Goal: Complete application form: Complete application form

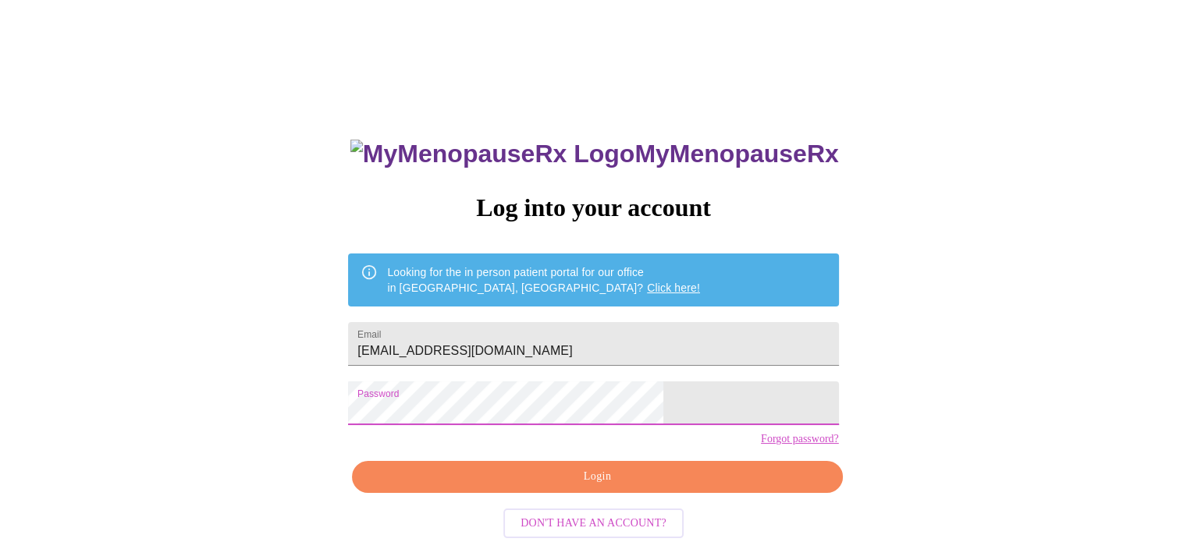
click at [585, 487] on span "Login" at bounding box center [597, 477] width 454 height 20
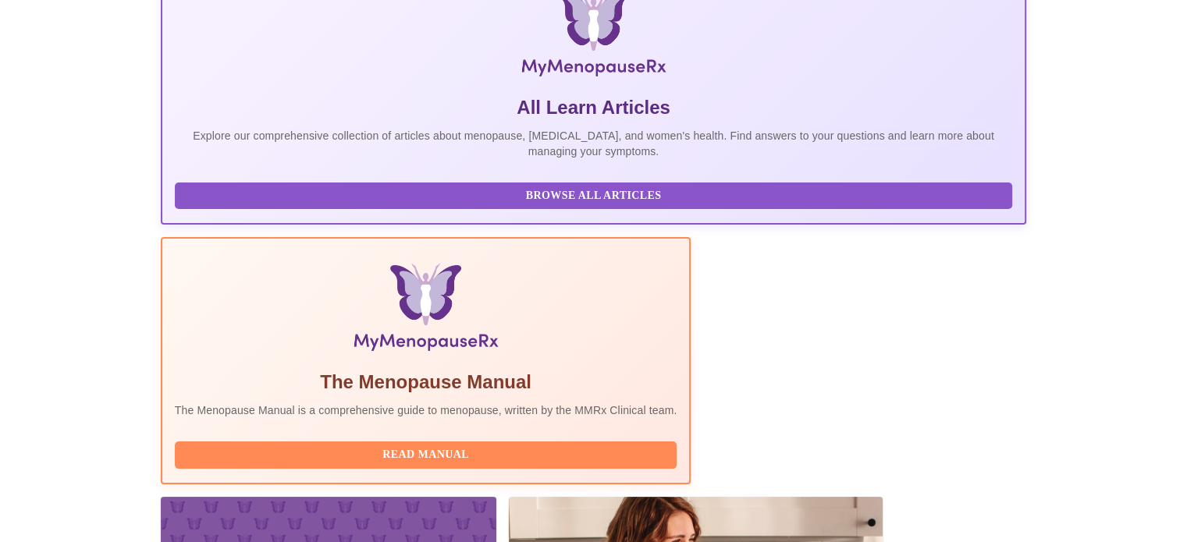
scroll to position [309, 0]
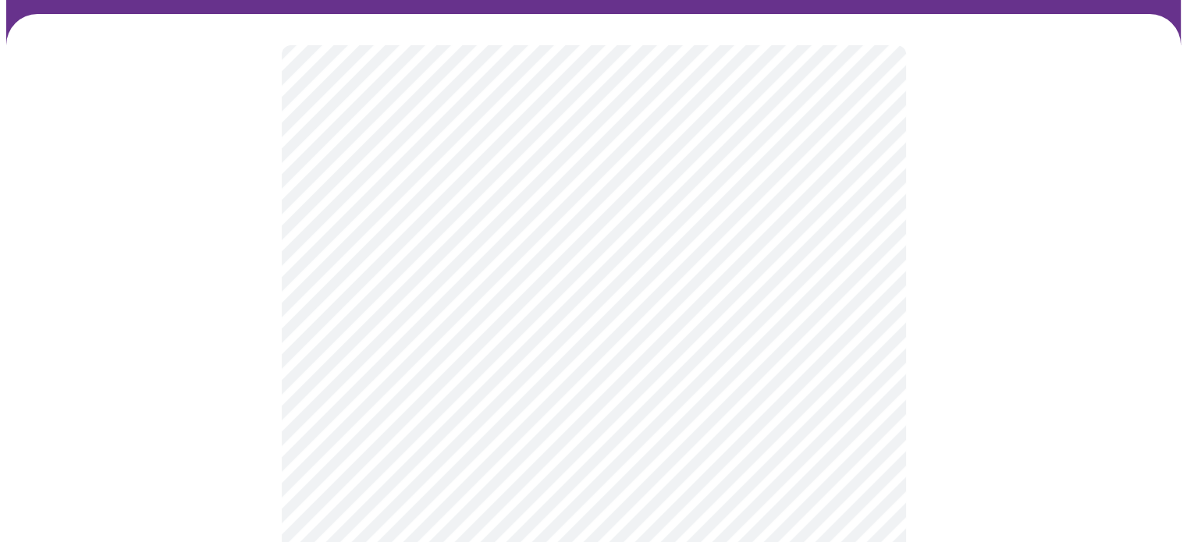
scroll to position [234, 0]
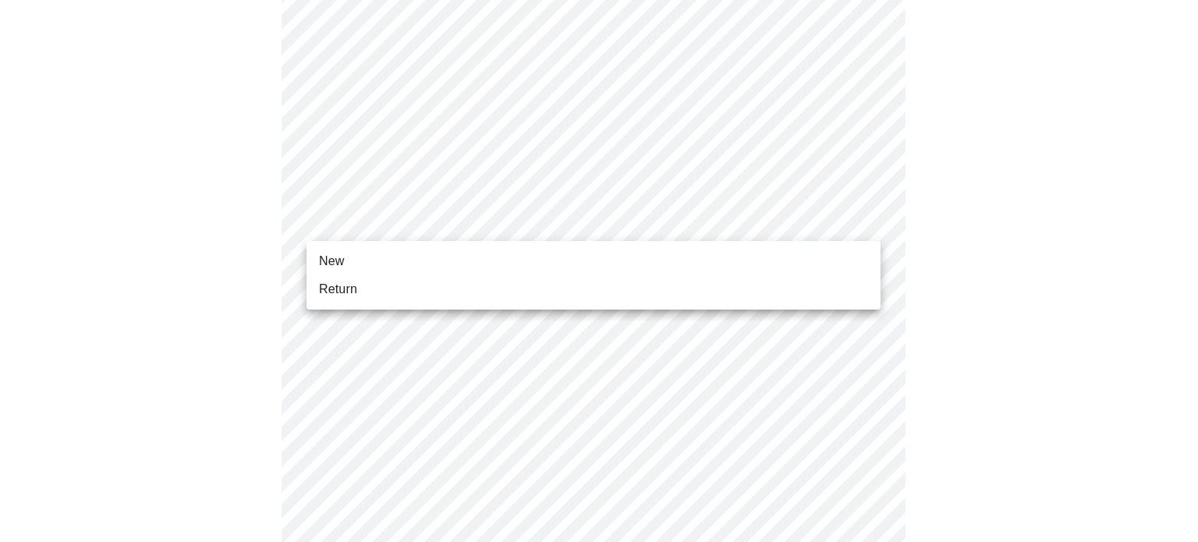
click at [488, 226] on body "MyMenopauseRx Appointments Messaging Labs Uploads Medications Community Refer a…" at bounding box center [599, 484] width 1186 height 1424
click at [368, 257] on li "New" at bounding box center [594, 261] width 574 height 28
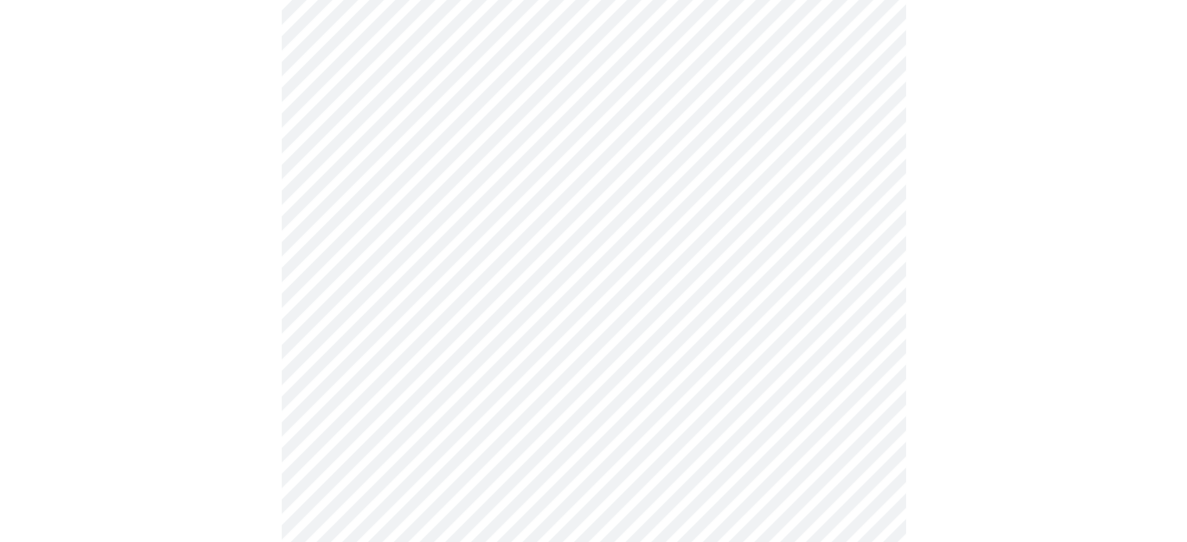
scroll to position [780, 0]
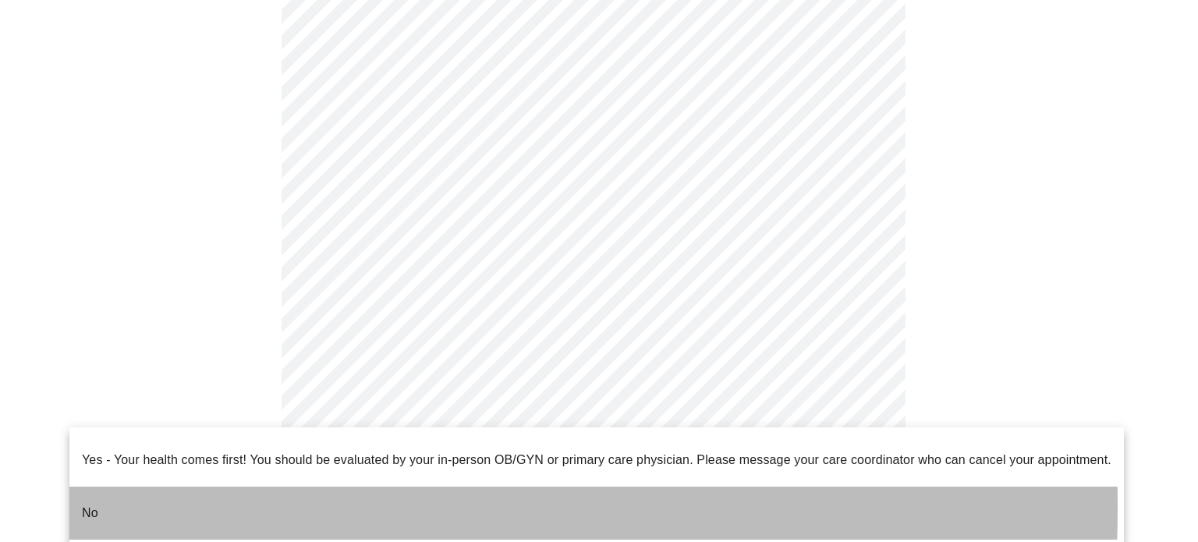
click at [140, 495] on li "No" at bounding box center [596, 513] width 1055 height 53
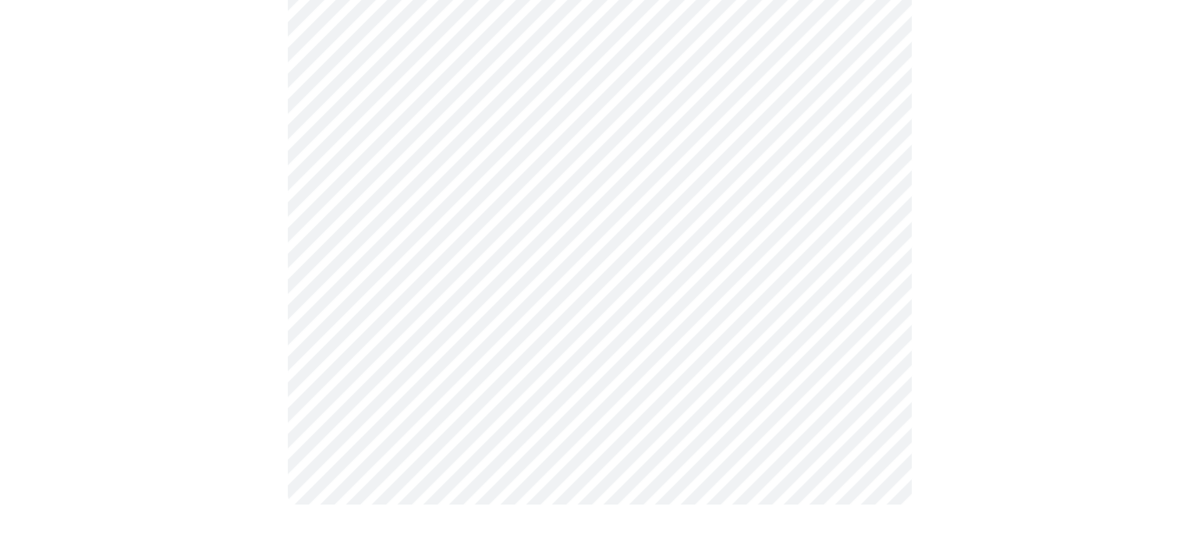
scroll to position [0, 0]
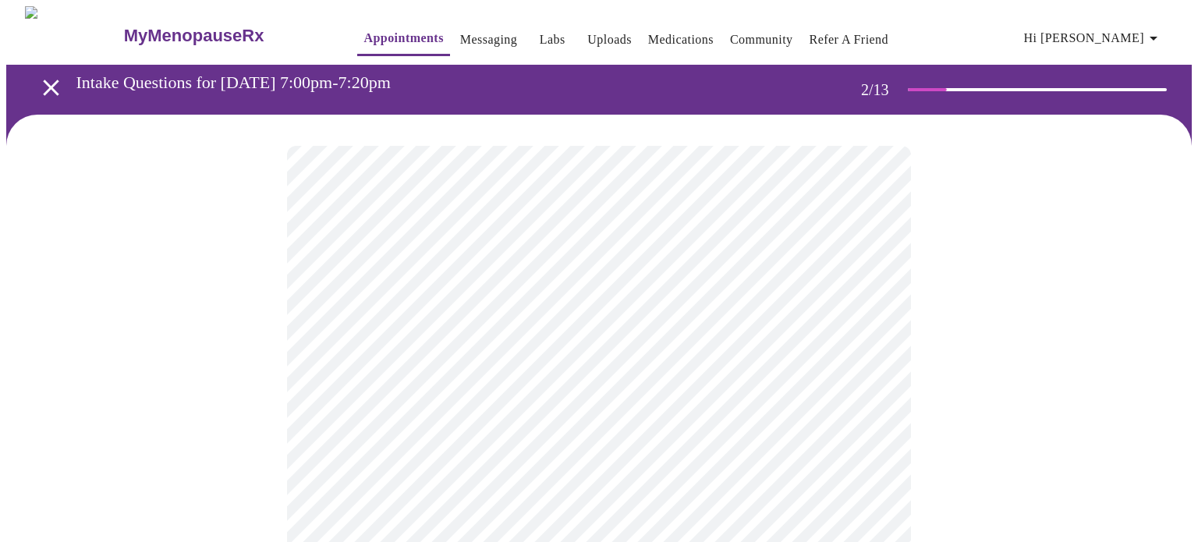
click at [656, 327] on body "MyMenopauseRx Appointments Messaging Labs Uploads Medications Community Refer a…" at bounding box center [599, 474] width 1186 height 937
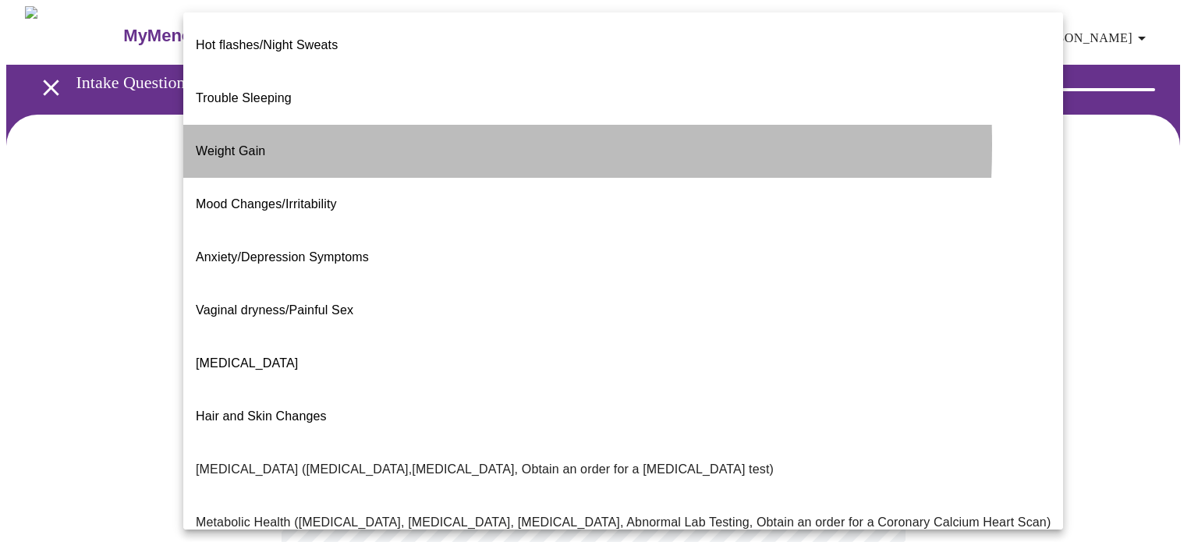
click at [236, 144] on span "Weight Gain" at bounding box center [230, 150] width 69 height 13
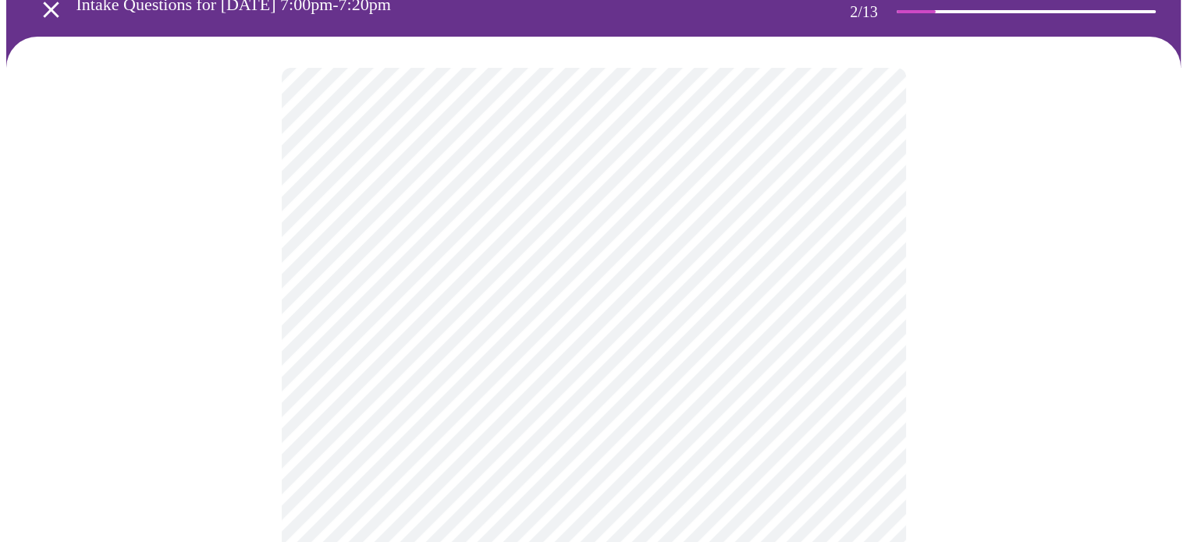
scroll to position [156, 0]
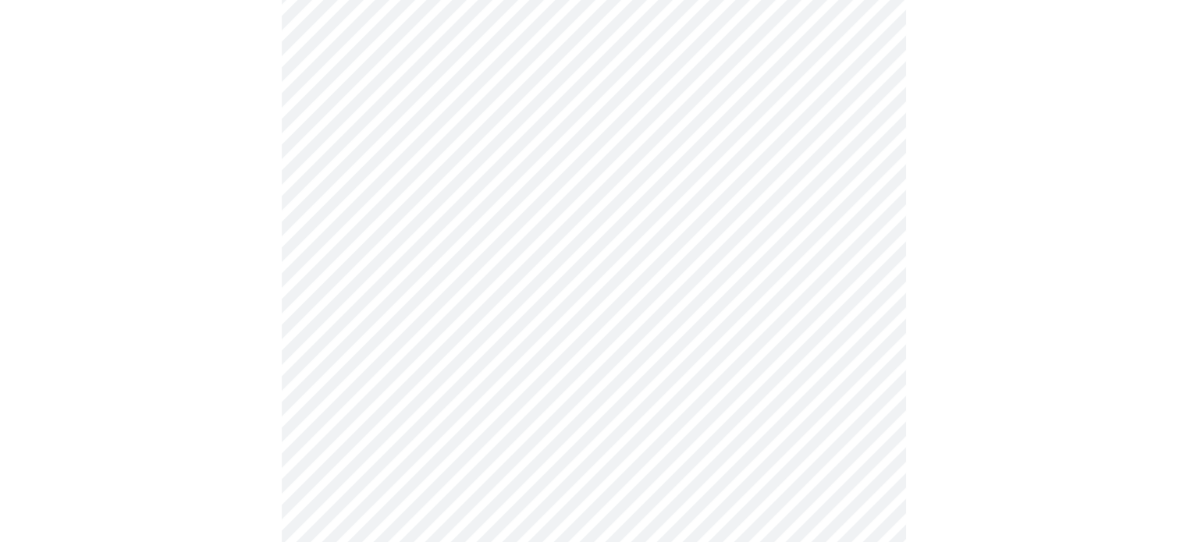
click at [595, 324] on body "MyMenopauseRx Appointments Messaging Labs Uploads Medications Community Refer a…" at bounding box center [593, 314] width 1174 height 928
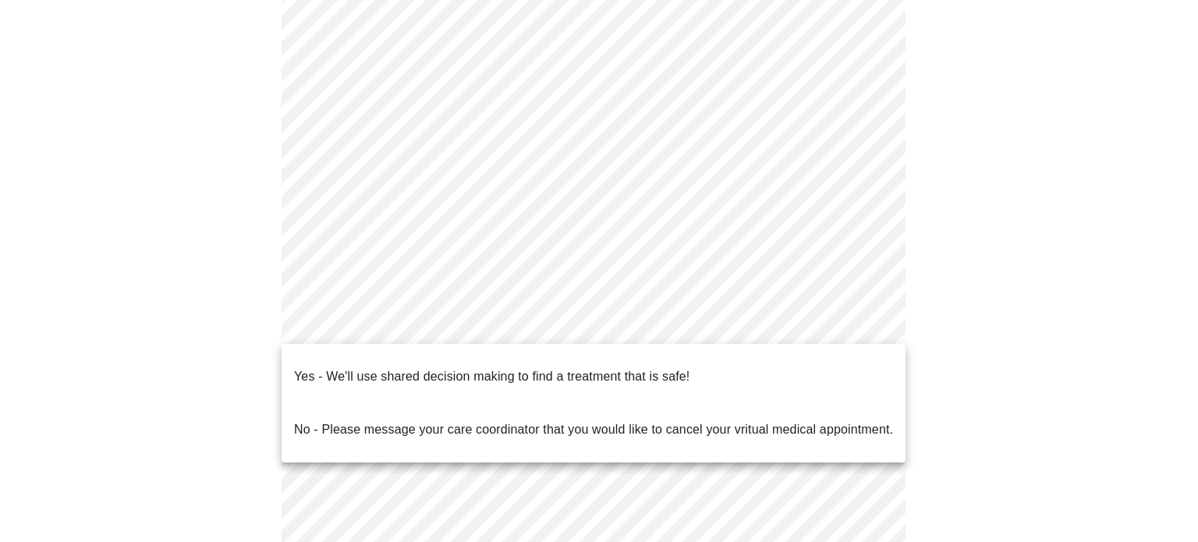
click at [576, 367] on p "Yes - We'll use shared decision making to find a treatment that is safe!" at bounding box center [492, 376] width 396 height 19
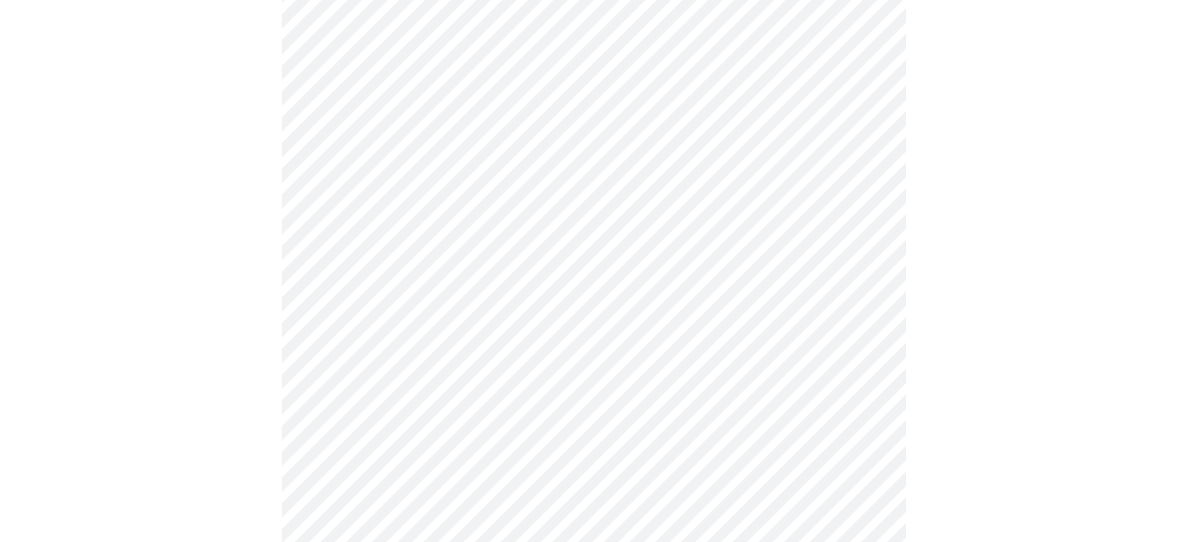
scroll to position [0, 0]
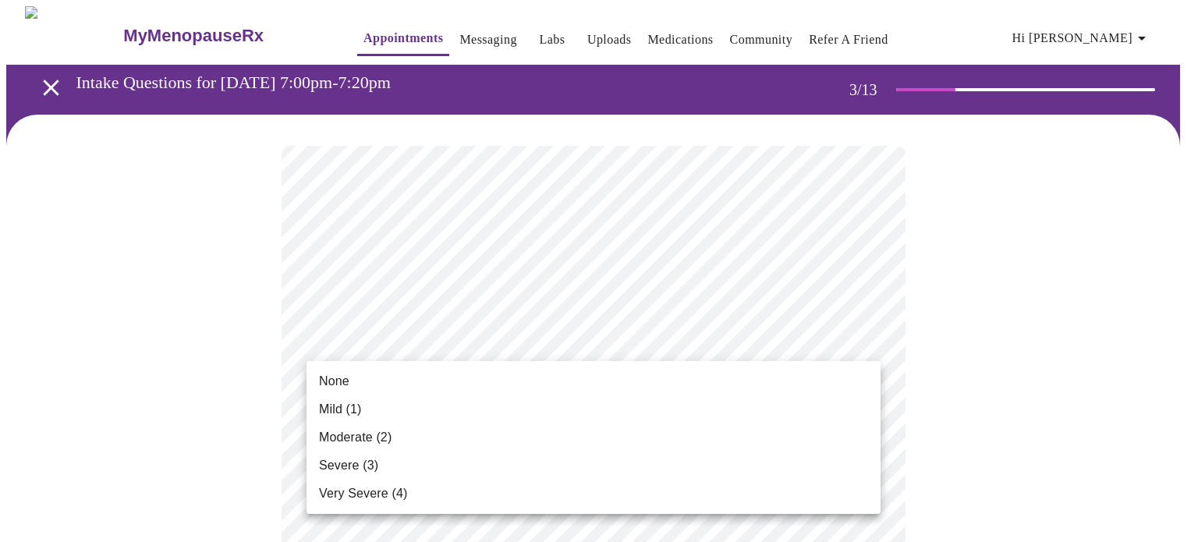
click at [353, 433] on span "Moderate (2)" at bounding box center [355, 437] width 73 height 19
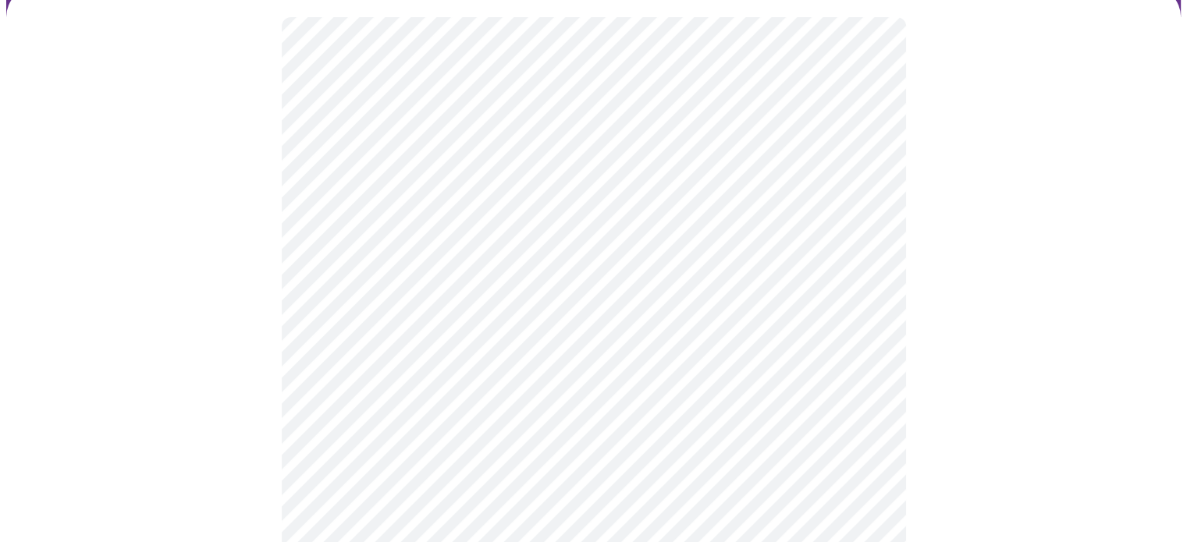
scroll to position [156, 0]
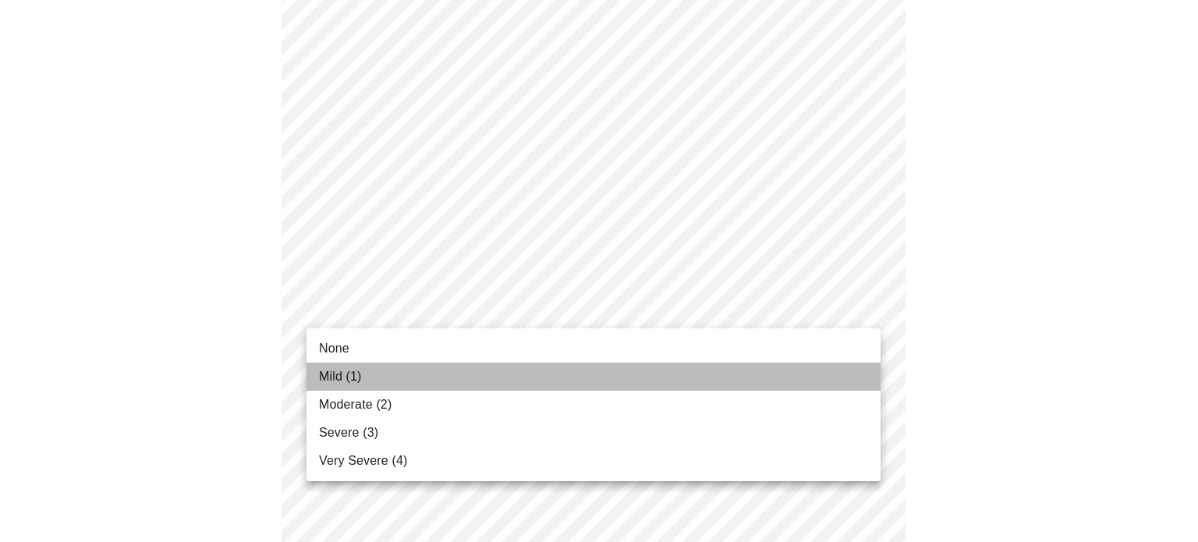
click at [350, 389] on li "Mild (1)" at bounding box center [594, 377] width 574 height 28
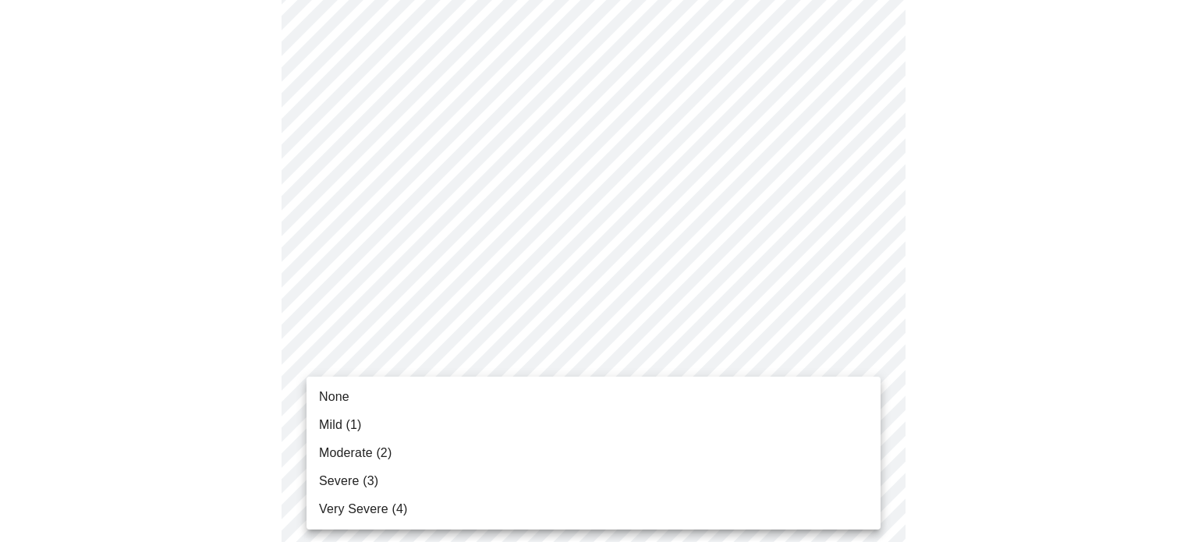
click at [415, 483] on li "Severe (3)" at bounding box center [594, 481] width 574 height 28
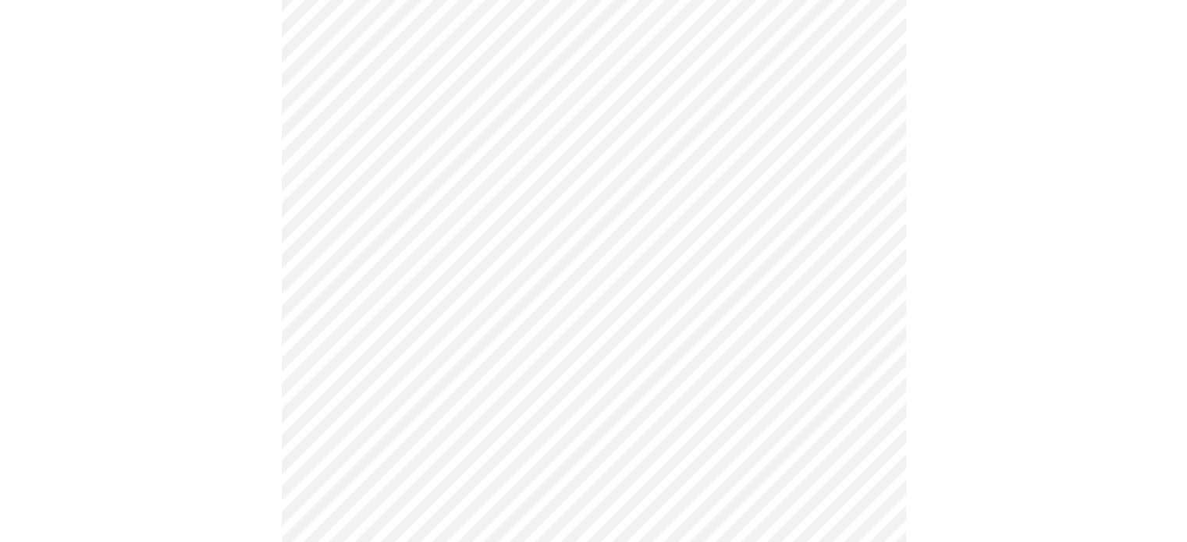
scroll to position [468, 0]
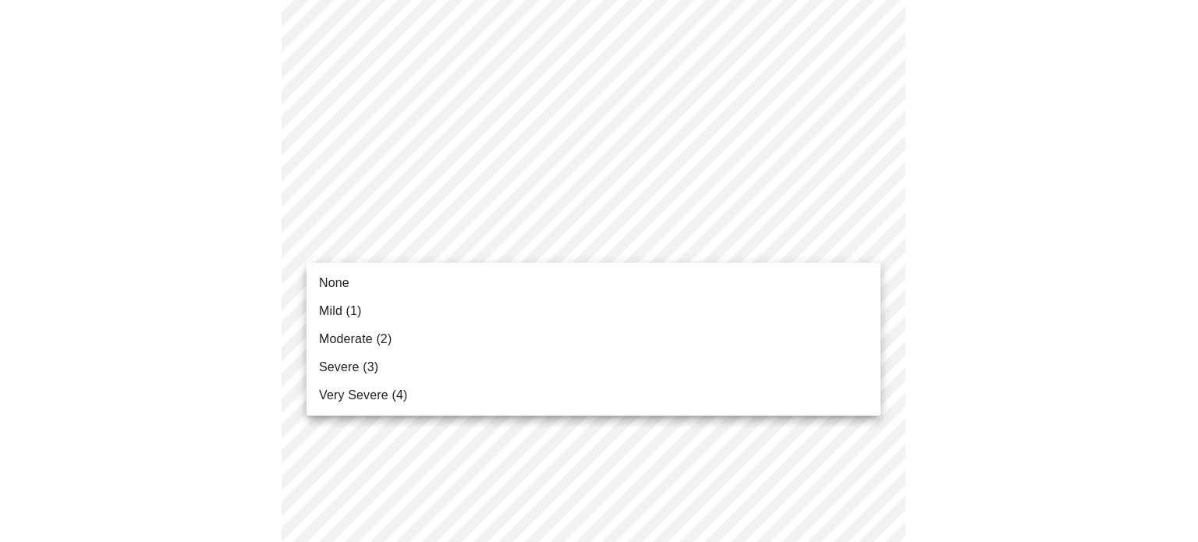
click at [440, 229] on body "MyMenopauseRx Appointments Messaging Labs Uploads Medications Community Refer a…" at bounding box center [599, 542] width 1186 height 2009
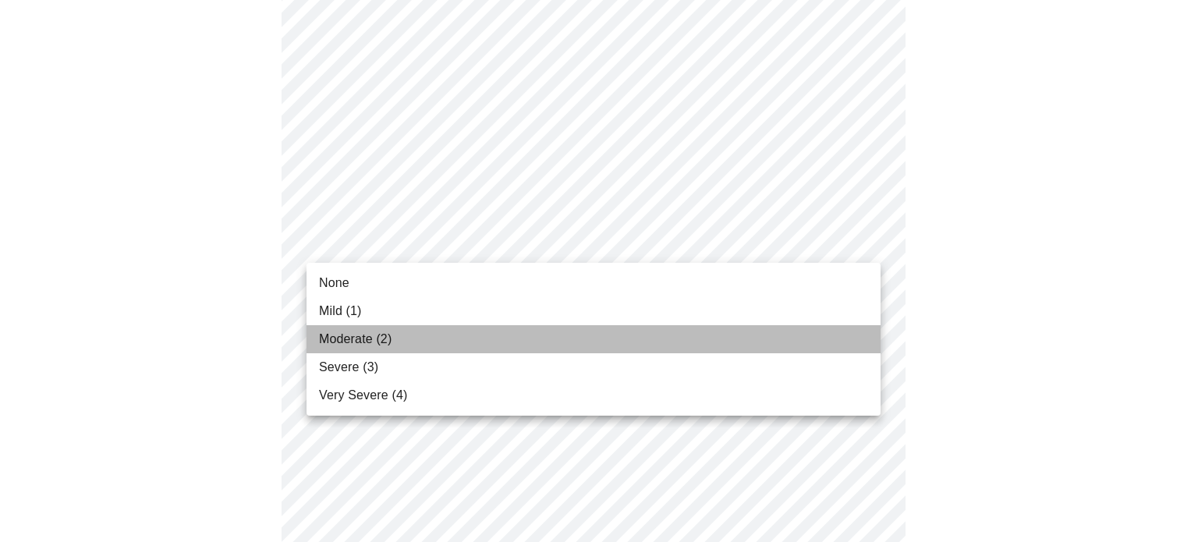
click at [336, 346] on span "Moderate (2)" at bounding box center [355, 339] width 73 height 19
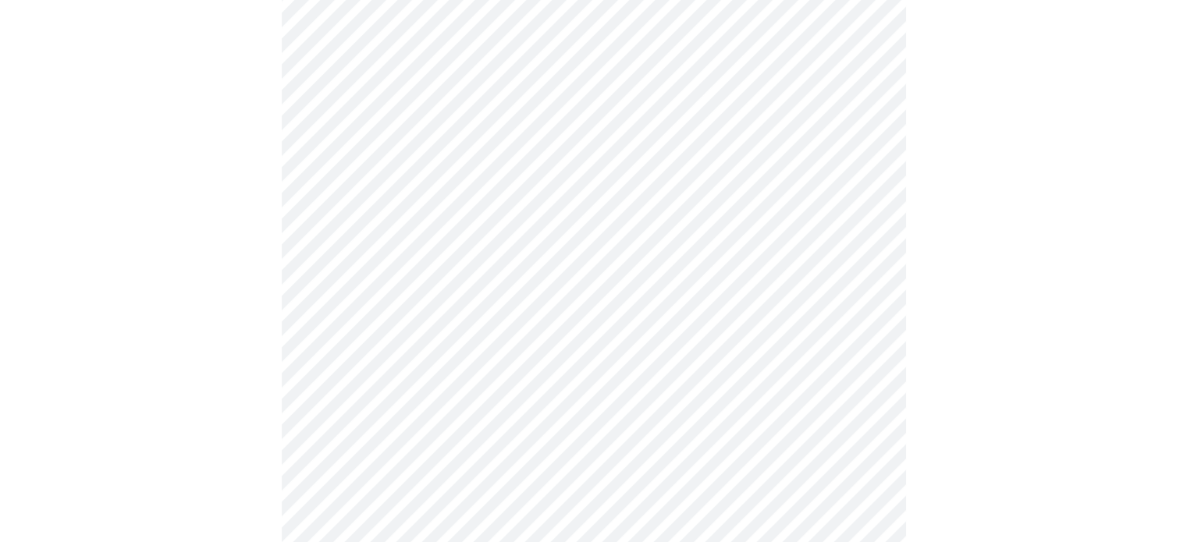
click at [336, 346] on body "MyMenopauseRx Appointments Messaging Labs Uploads Medications Community Refer a…" at bounding box center [593, 531] width 1174 height 1987
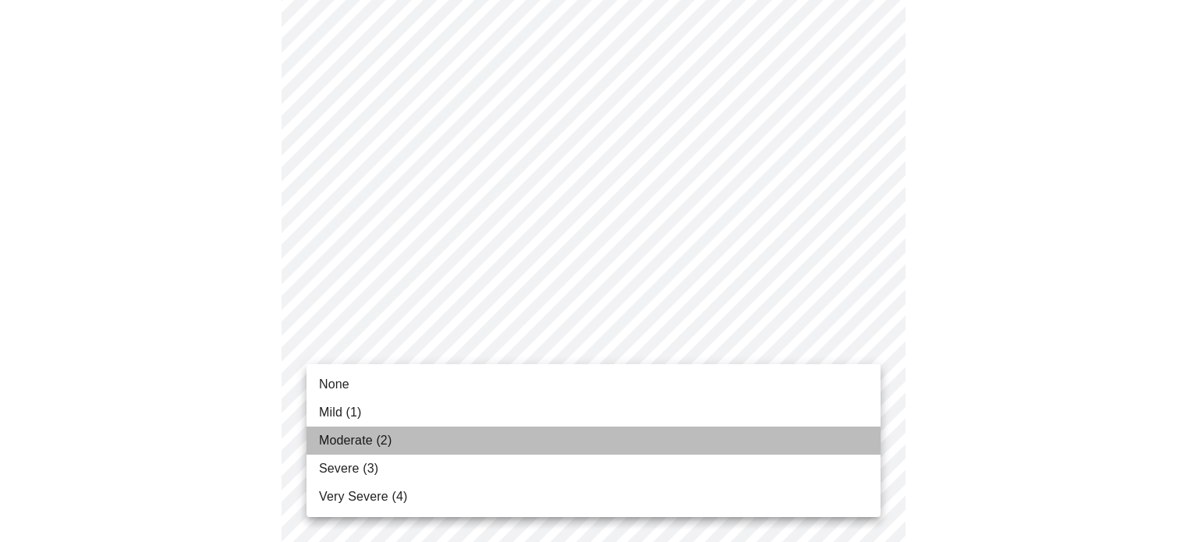
click at [372, 441] on span "Moderate (2)" at bounding box center [355, 440] width 73 height 19
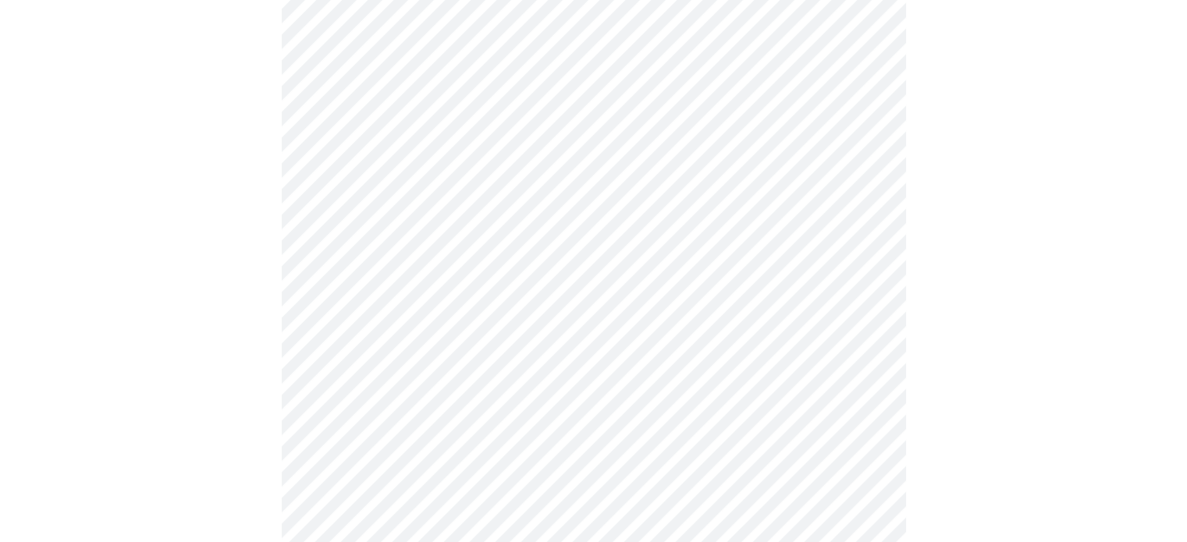
scroll to position [624, 0]
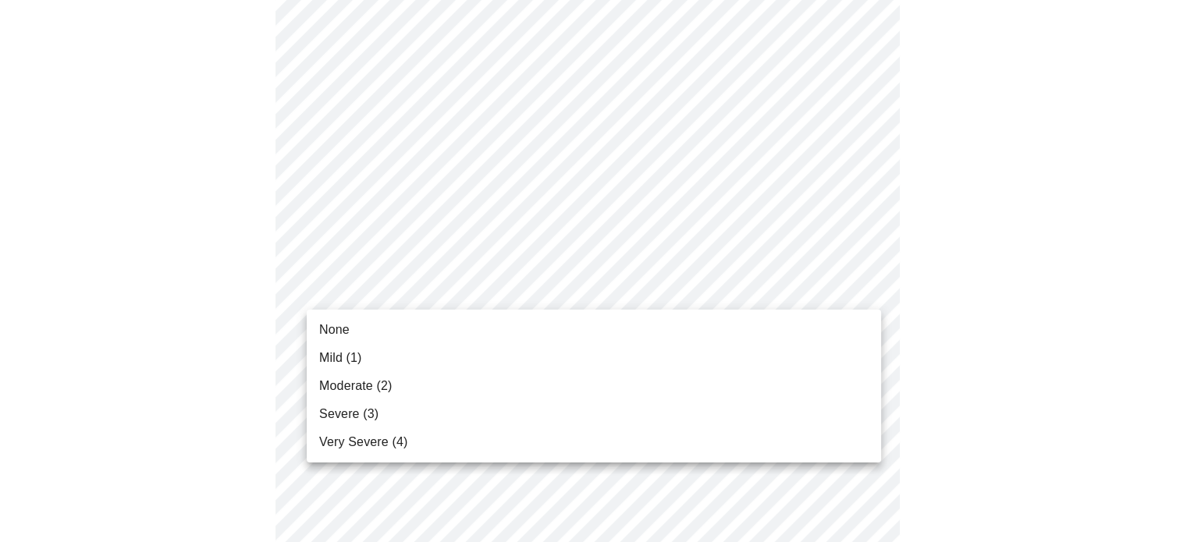
click at [388, 285] on body "MyMenopauseRx Appointments Messaging Labs Uploads Medications Community Refer a…" at bounding box center [593, 364] width 1174 height 1965
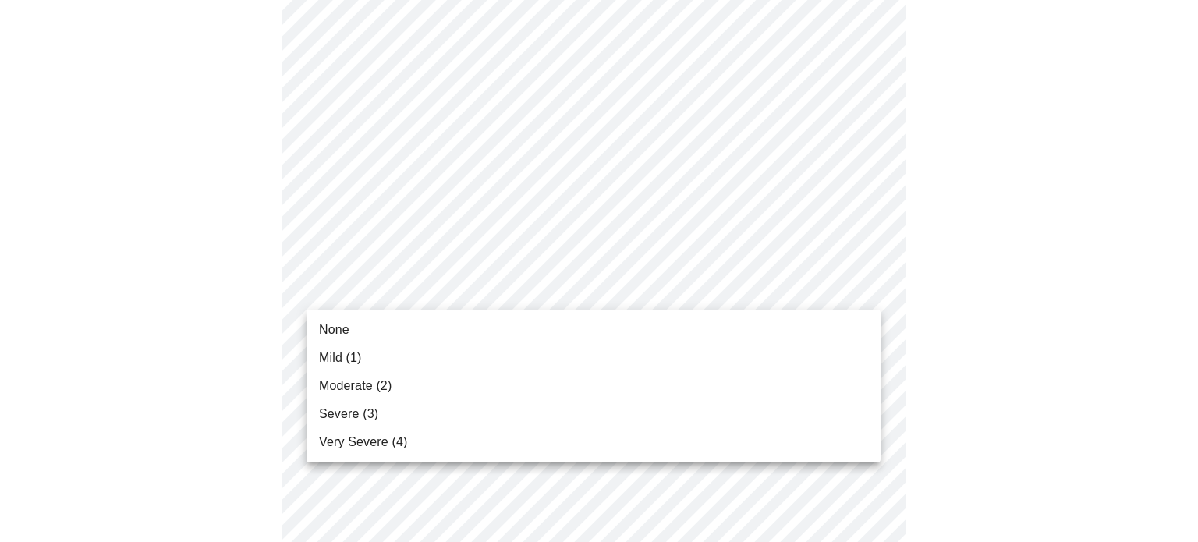
click at [363, 394] on span "Moderate (2)" at bounding box center [355, 386] width 73 height 19
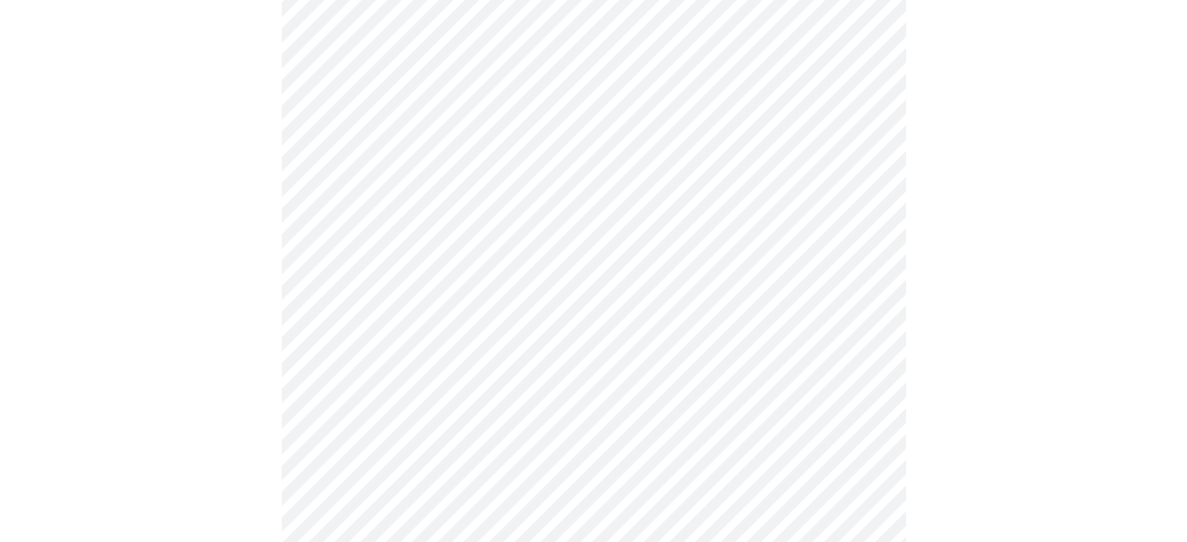
scroll to position [702, 0]
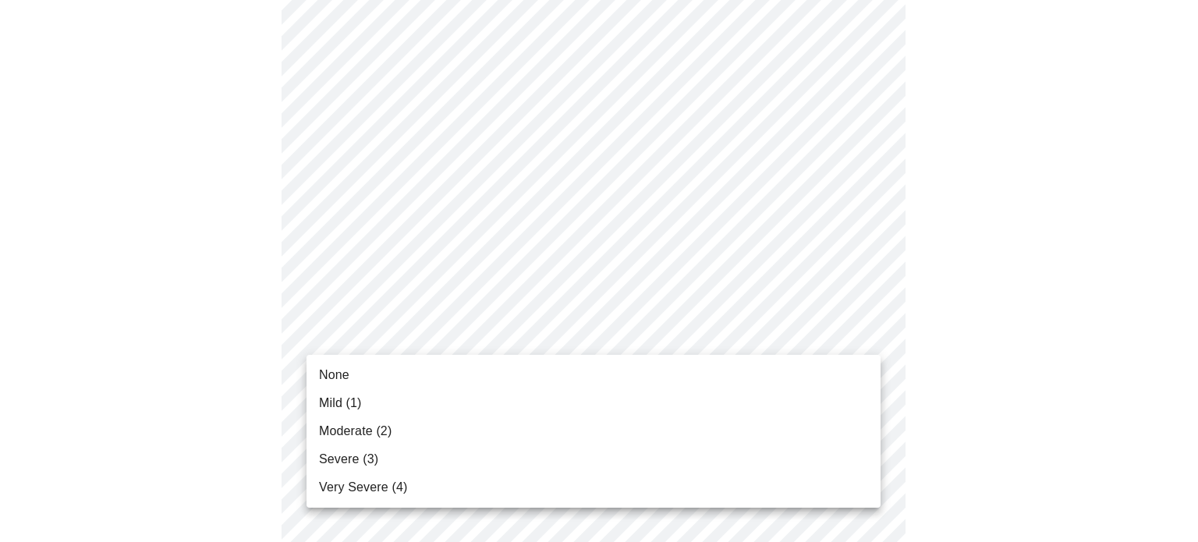
click at [374, 327] on body "MyMenopauseRx Appointments Messaging Labs Uploads Medications Community Refer a…" at bounding box center [599, 275] width 1186 height 1943
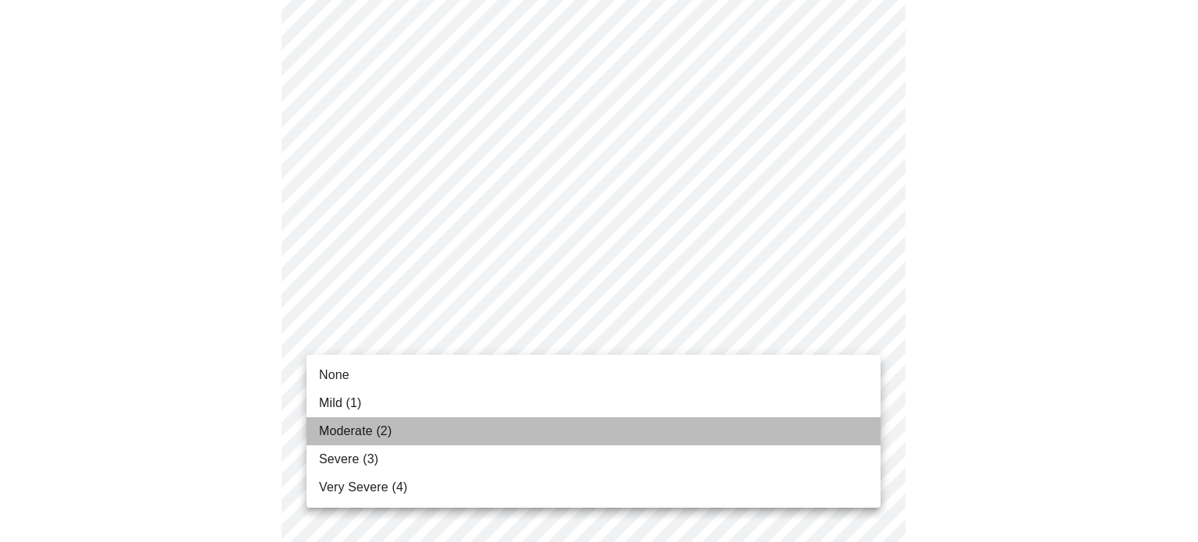
click at [357, 426] on span "Moderate (2)" at bounding box center [355, 431] width 73 height 19
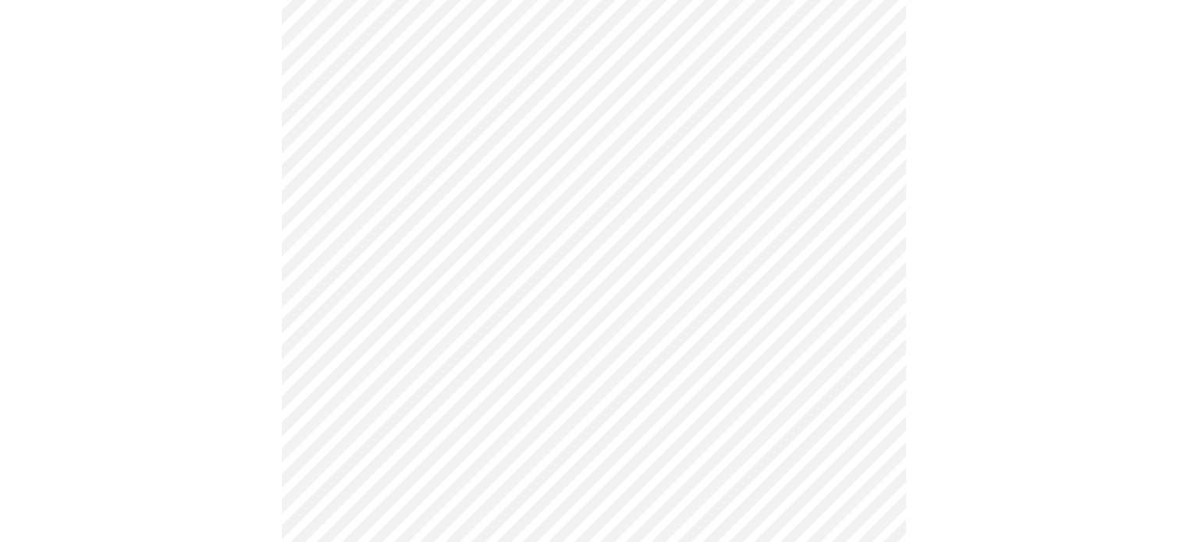
scroll to position [780, 0]
click at [415, 383] on body "MyMenopauseRx Appointments Messaging Labs Uploads Medications Community Refer a…" at bounding box center [593, 187] width 1174 height 1922
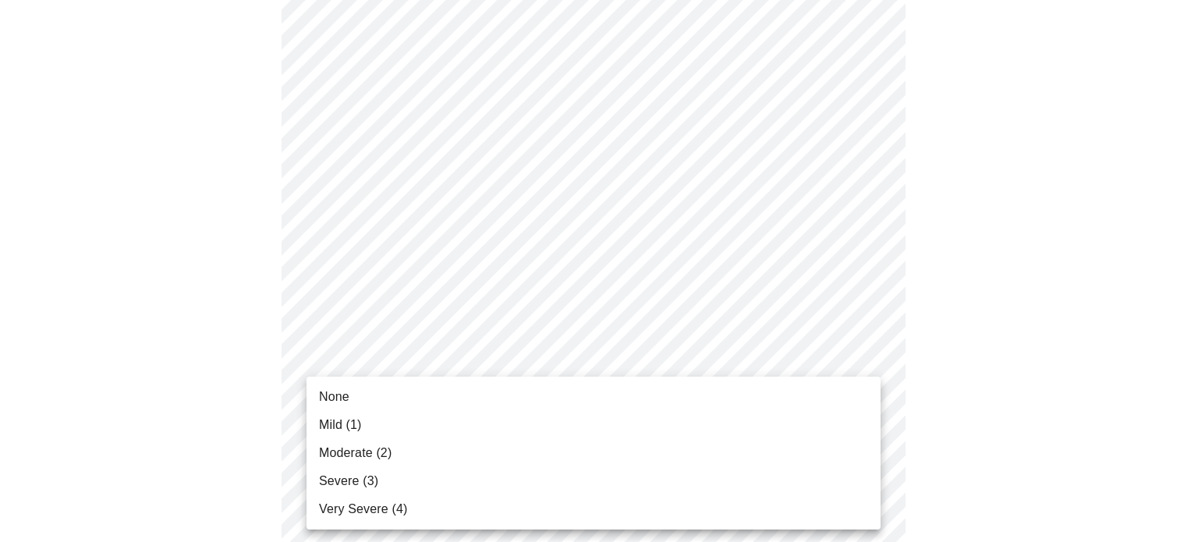
click at [392, 488] on li "Severe (3)" at bounding box center [594, 481] width 574 height 28
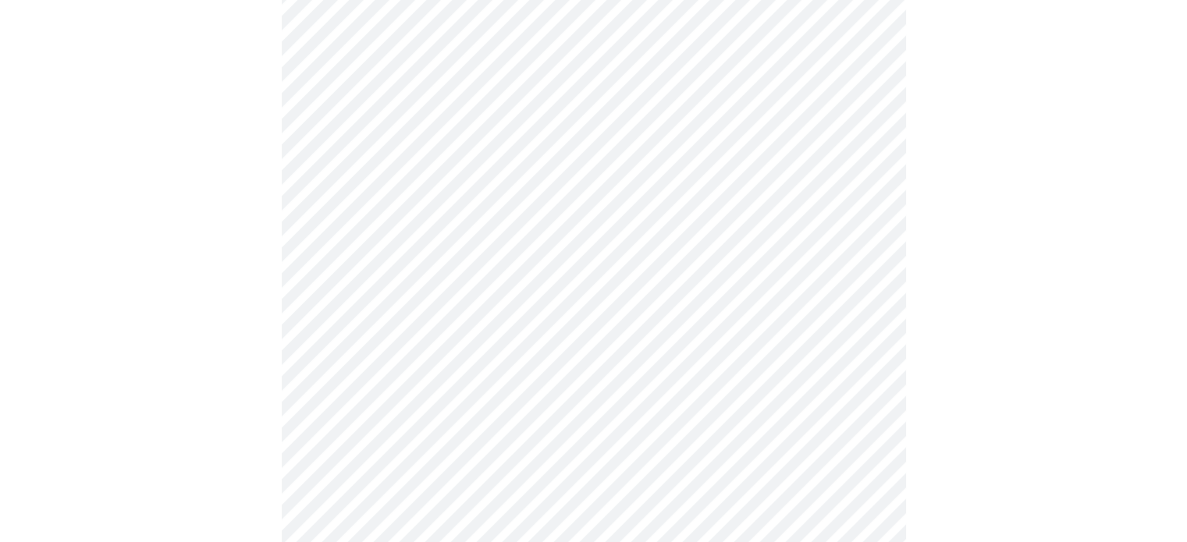
scroll to position [936, 0]
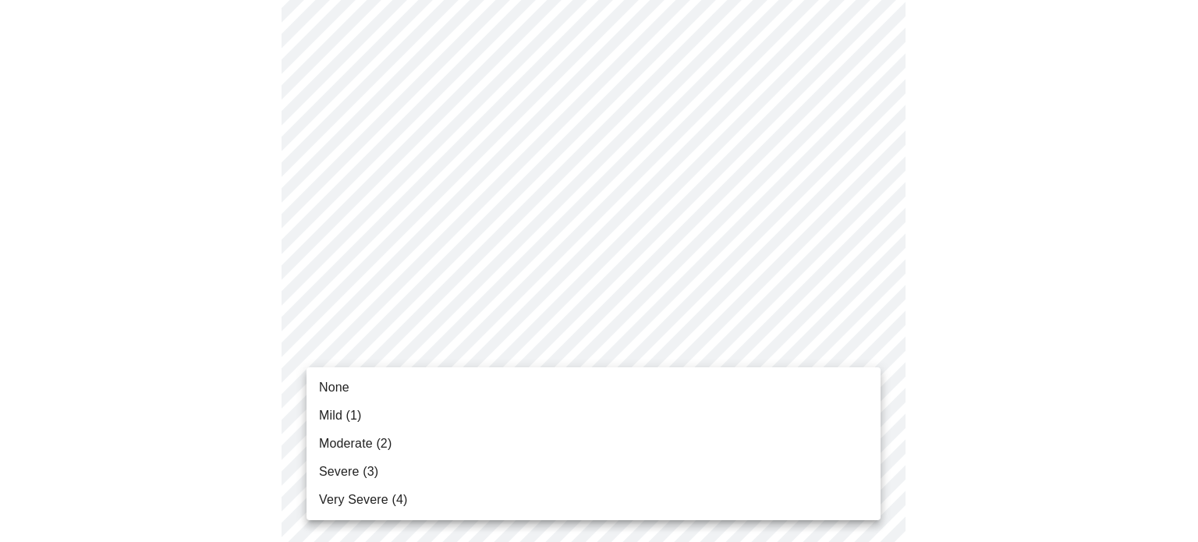
click at [371, 343] on body "MyMenopauseRx Appointments Messaging Labs Uploads Medications Community Refer a…" at bounding box center [599, 20] width 1186 height 1900
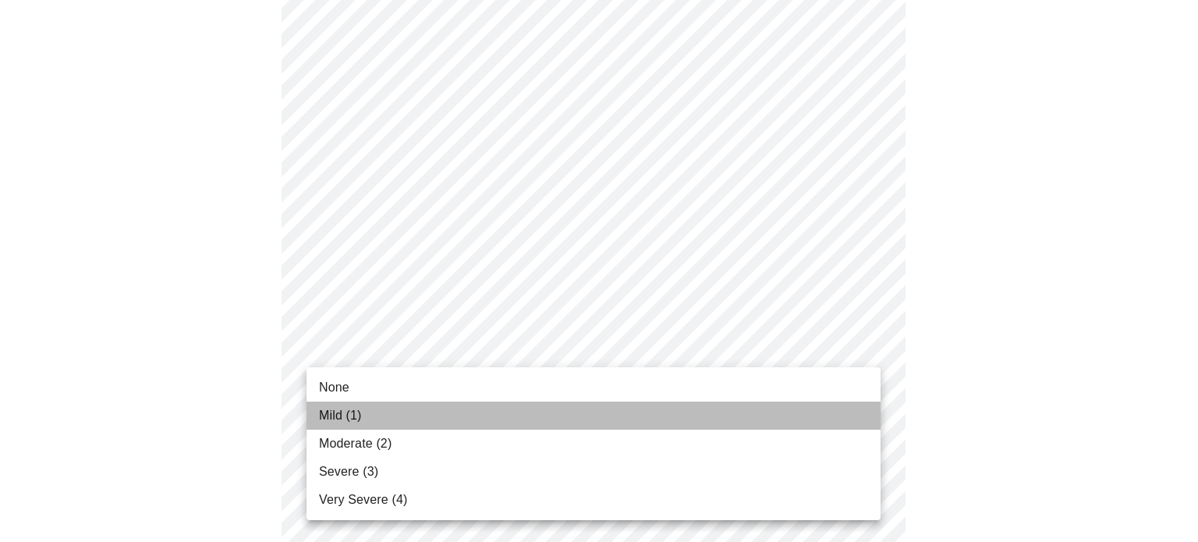
click at [357, 417] on span "Mild (1)" at bounding box center [340, 415] width 43 height 19
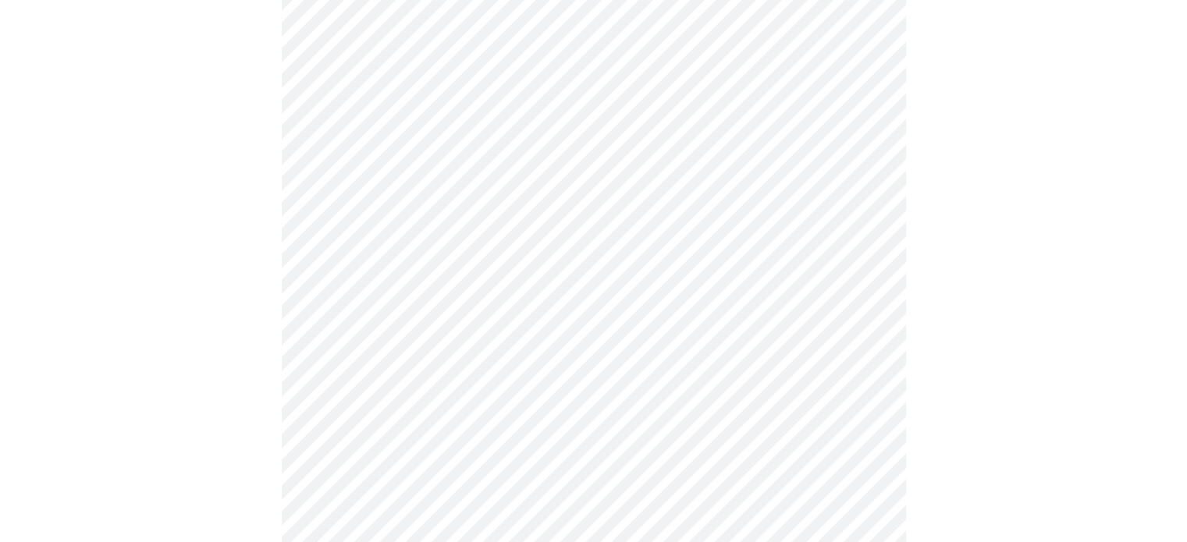
scroll to position [1092, 0]
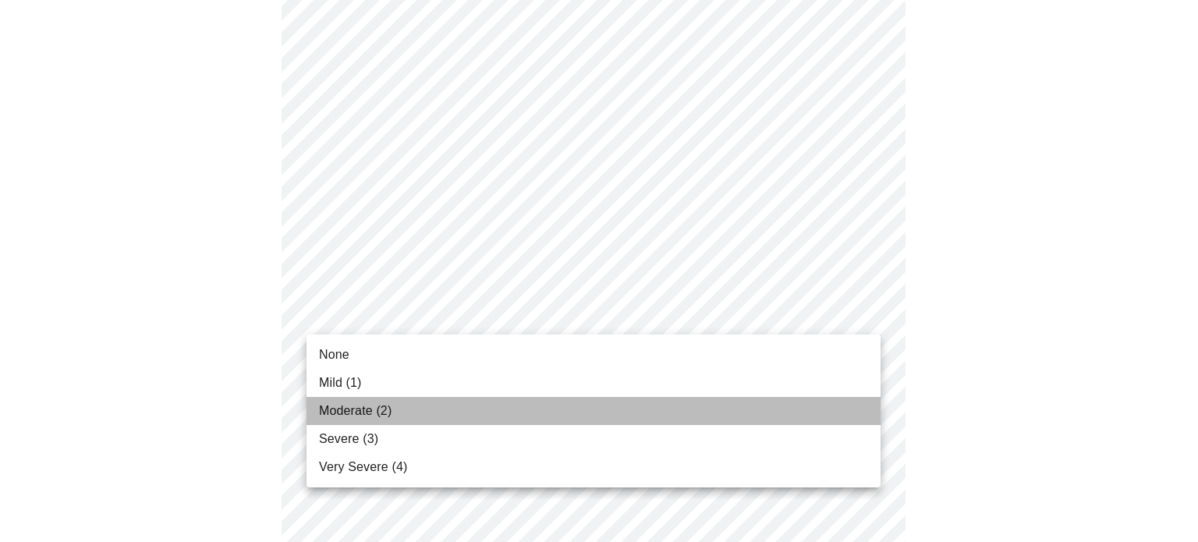
click at [350, 403] on span "Moderate (2)" at bounding box center [355, 411] width 73 height 19
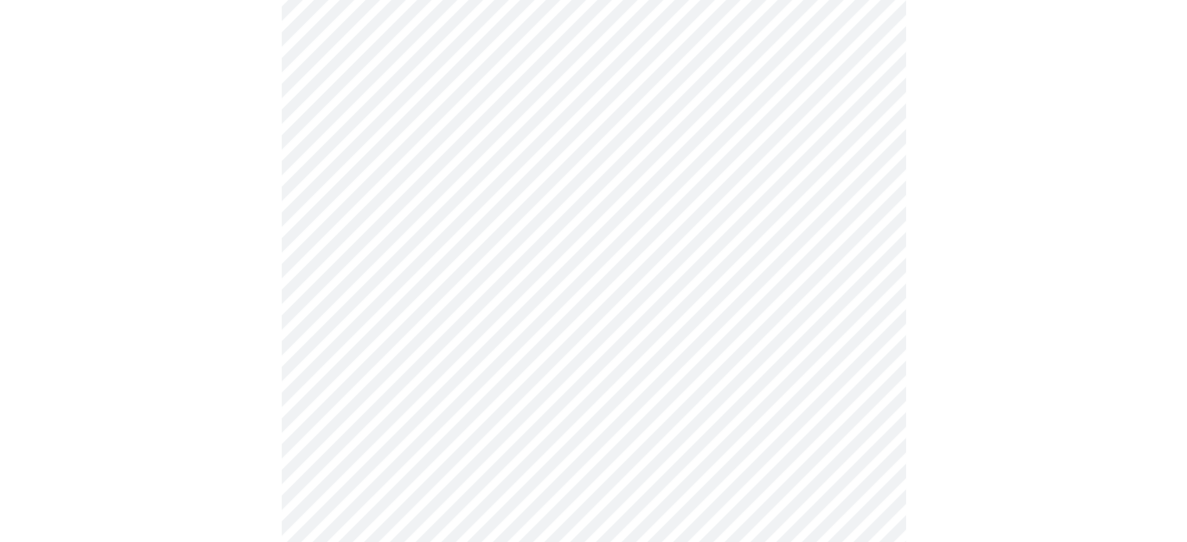
scroll to position [1170, 0]
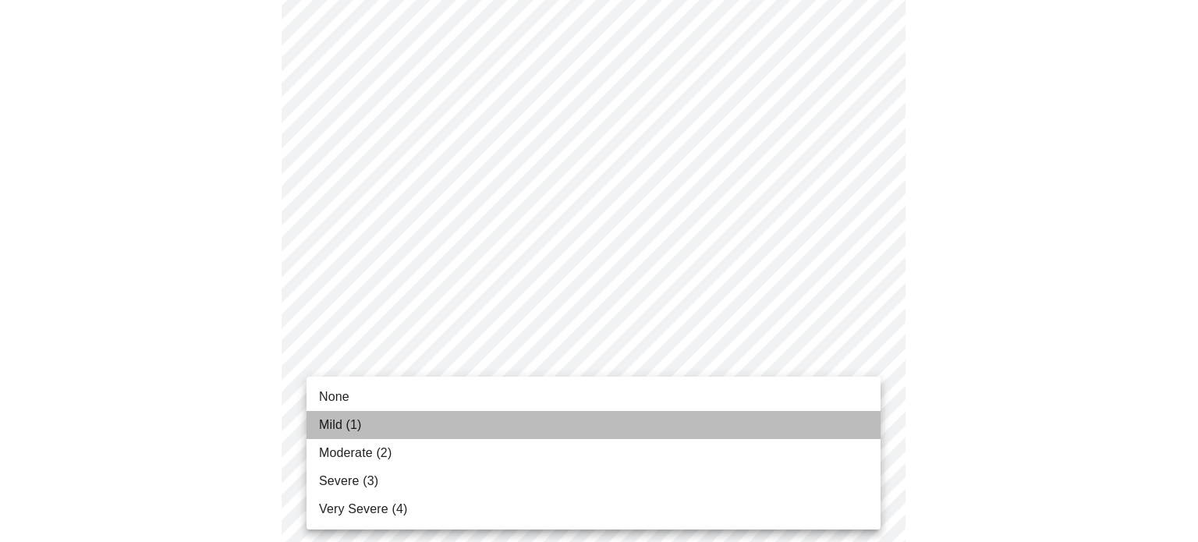
click at [348, 421] on span "Mild (1)" at bounding box center [340, 425] width 43 height 19
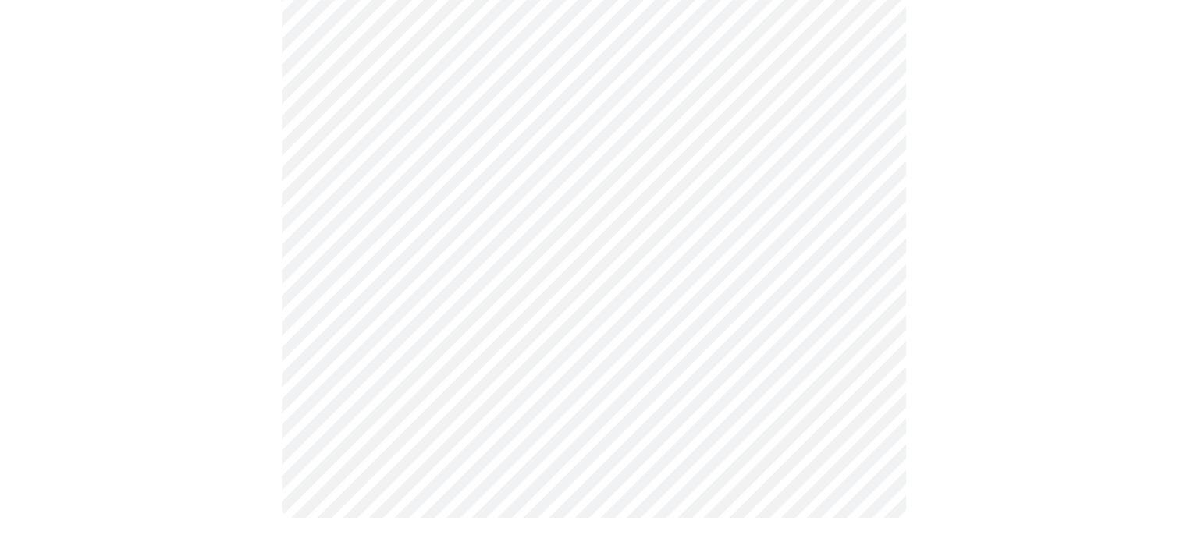
scroll to position [0, 0]
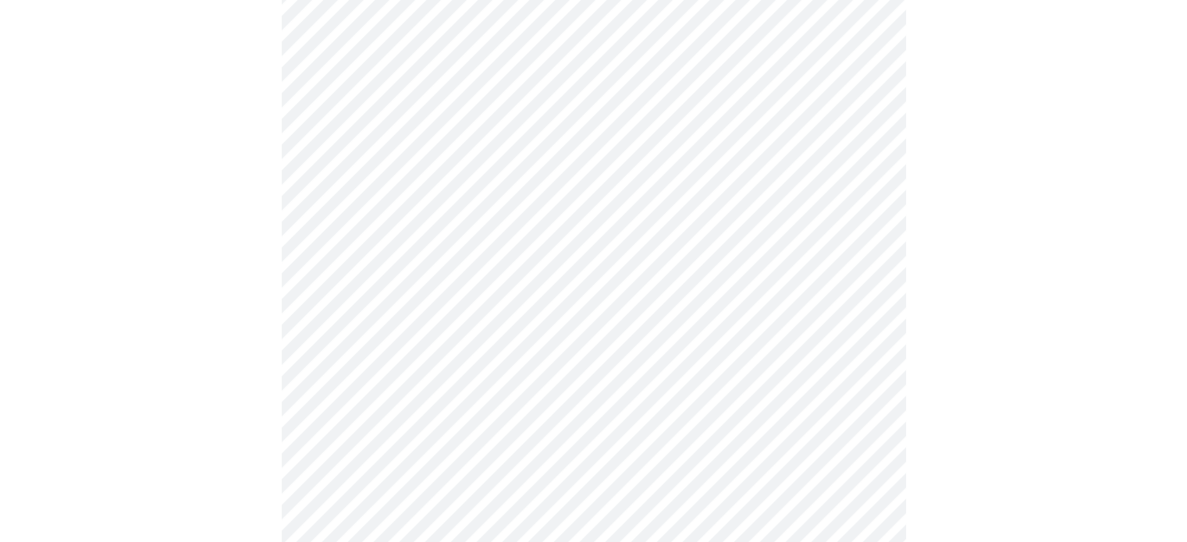
scroll to position [546, 0]
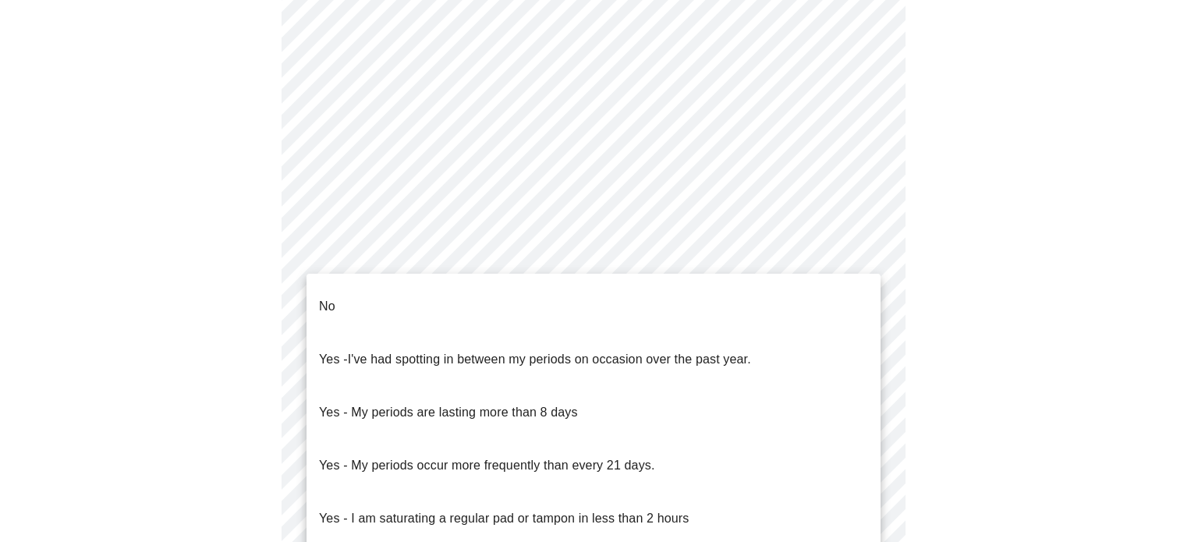
click at [662, 342] on body "MyMenopauseRx Appointments Messaging Labs Uploads Medications Community Refer a…" at bounding box center [599, 197] width 1186 height 1475
click at [387, 290] on li "No" at bounding box center [594, 306] width 574 height 53
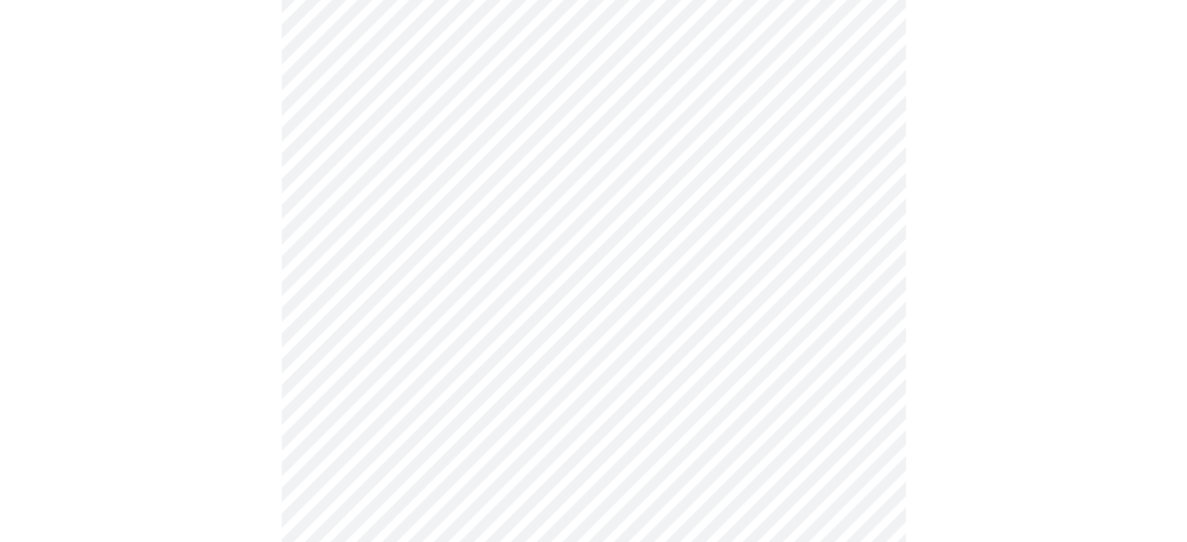
scroll to position [702, 0]
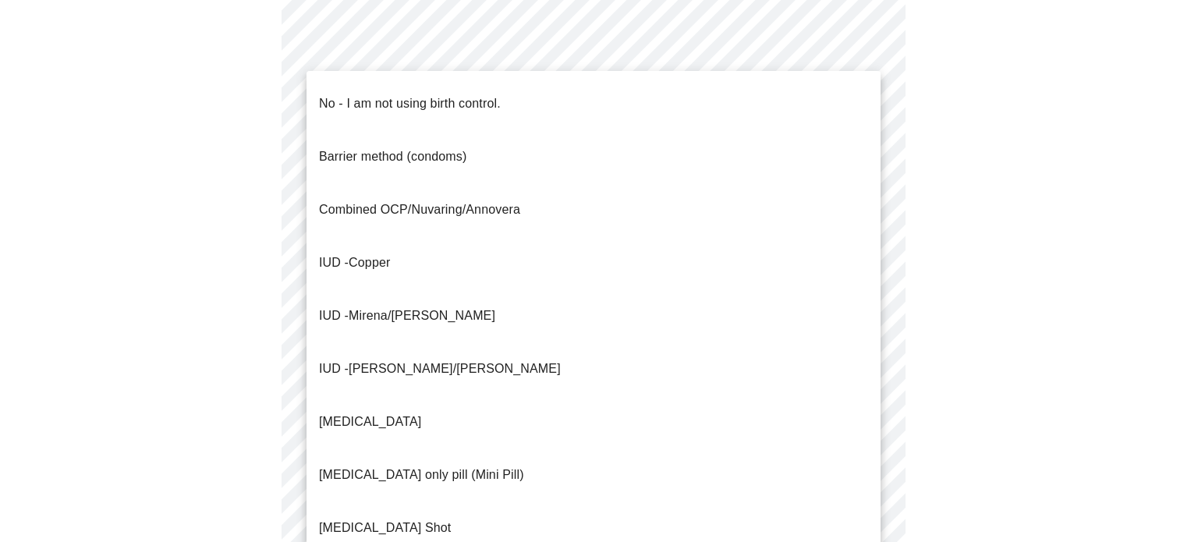
click at [542, 295] on body "MyMenopauseRx Appointments Messaging Labs Uploads Medications Community Refer a…" at bounding box center [599, 37] width 1186 height 1466
click at [366, 95] on p "No - I am not using birth control." at bounding box center [410, 103] width 182 height 19
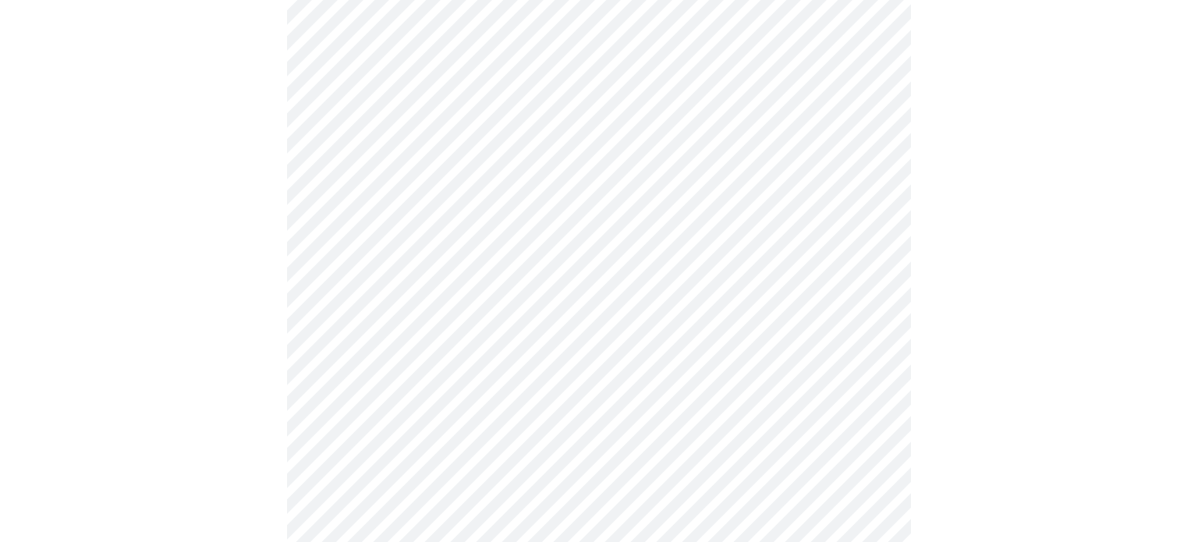
click at [523, 286] on body "MyMenopauseRx Appointments Messaging Labs Uploads Medications Community Refer a…" at bounding box center [599, 32] width 1186 height 1457
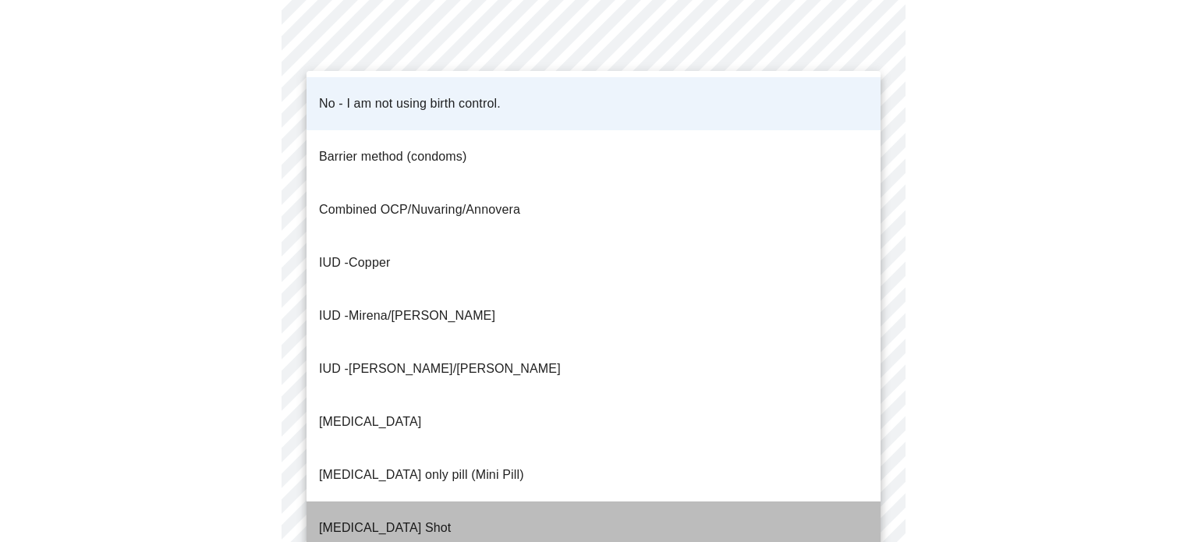
click at [400, 502] on li "[MEDICAL_DATA] Shot" at bounding box center [594, 528] width 574 height 53
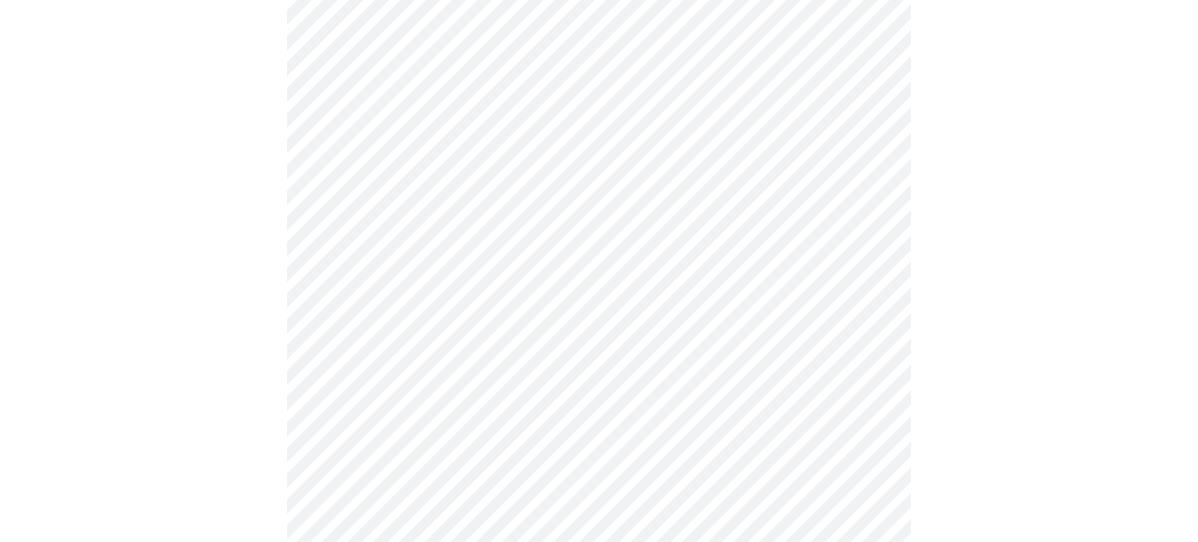
click at [420, 295] on body "MyMenopauseRx Appointments Messaging Labs Uploads Medications Community Refer a…" at bounding box center [599, 32] width 1186 height 1457
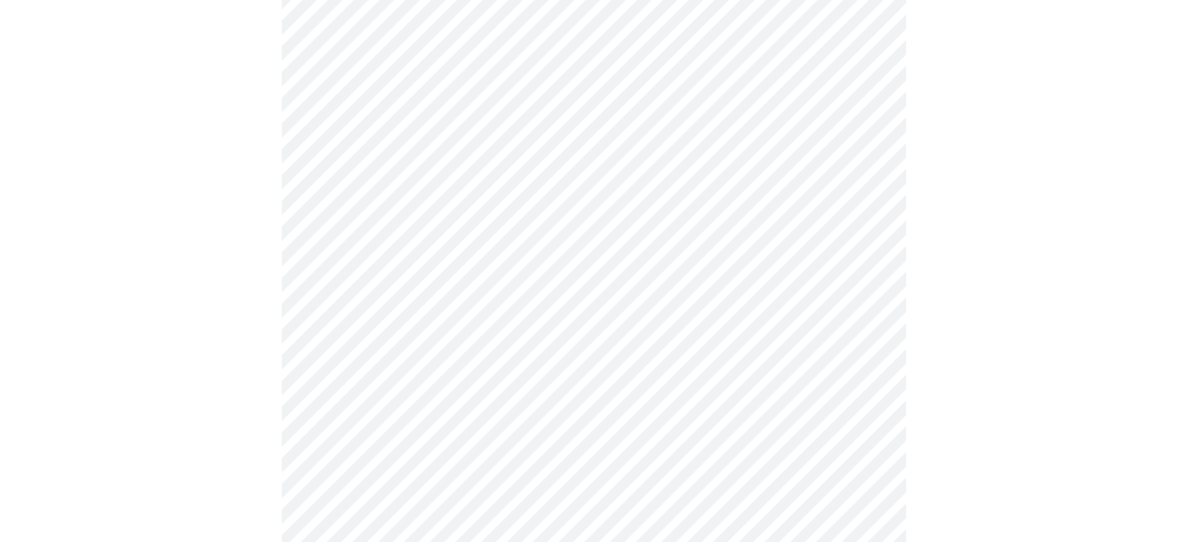
scroll to position [858, 0]
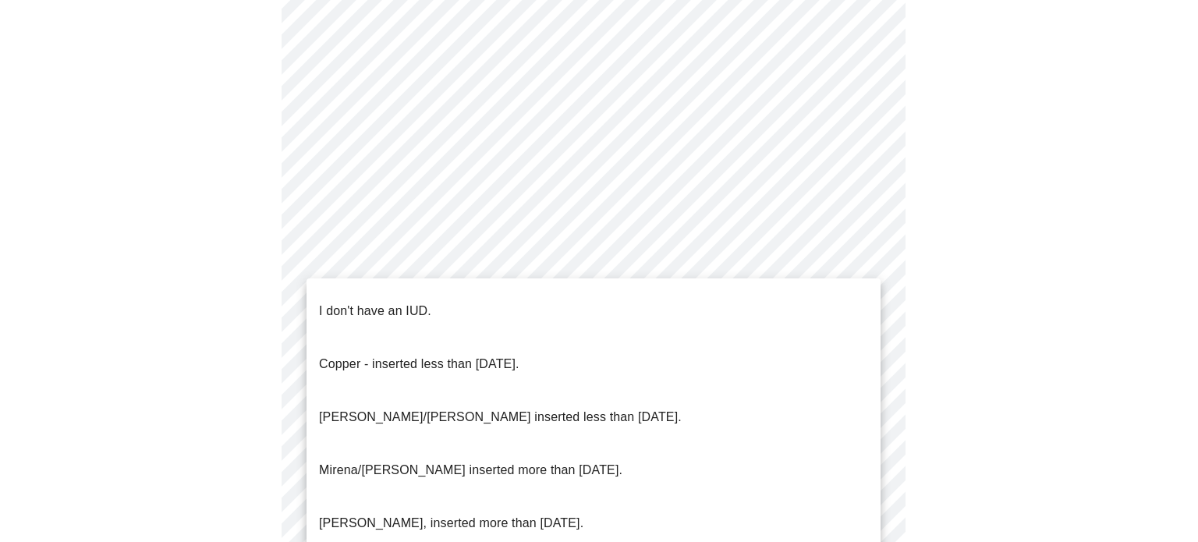
click at [417, 302] on p "I don't have an IUD." at bounding box center [375, 311] width 112 height 19
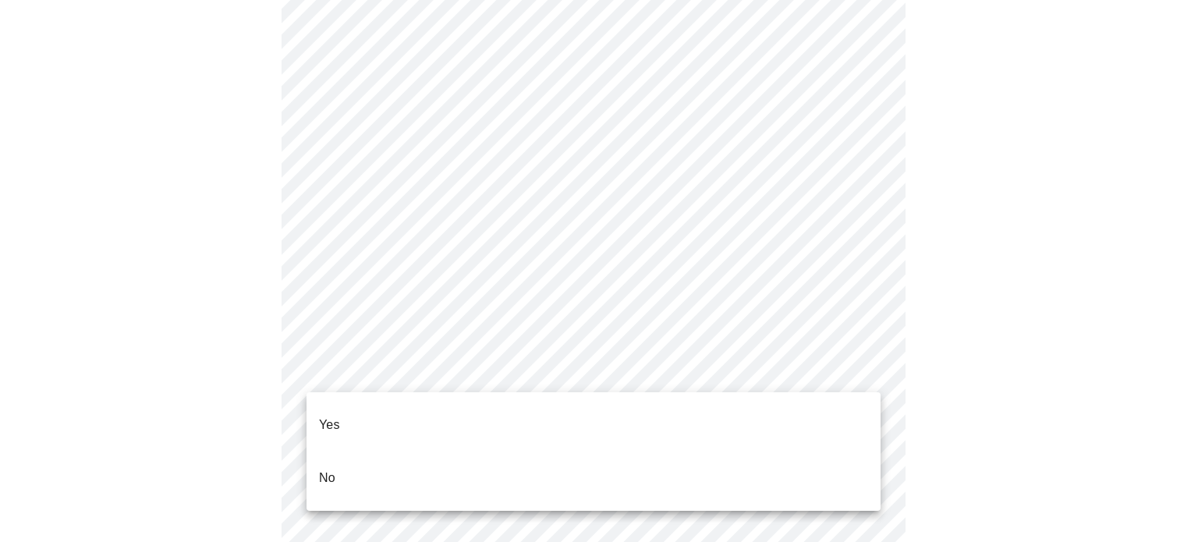
click at [406, 408] on li "Yes" at bounding box center [594, 425] width 574 height 53
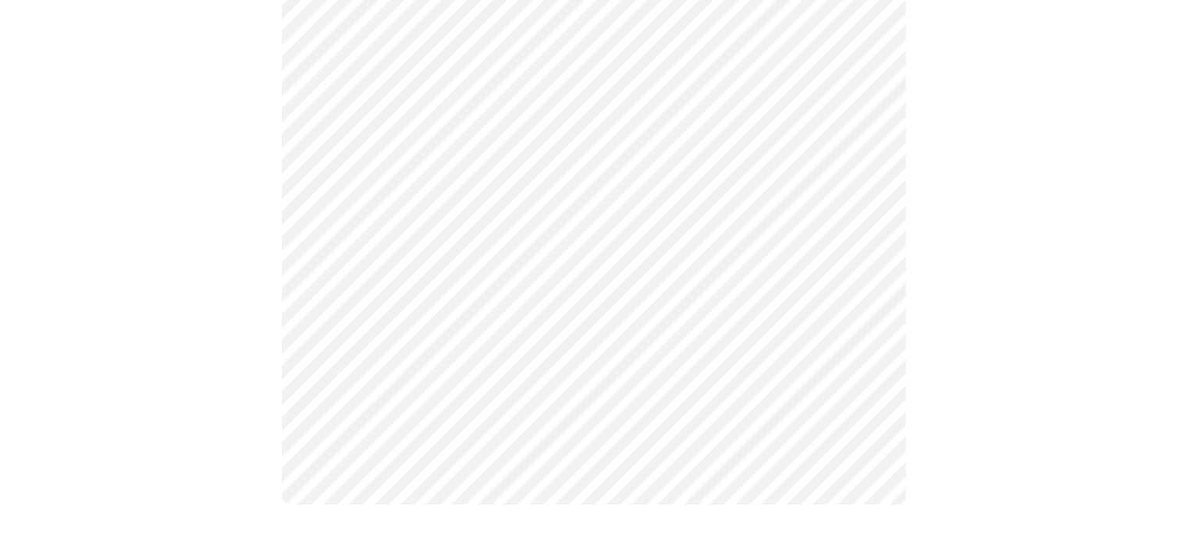
scroll to position [0, 0]
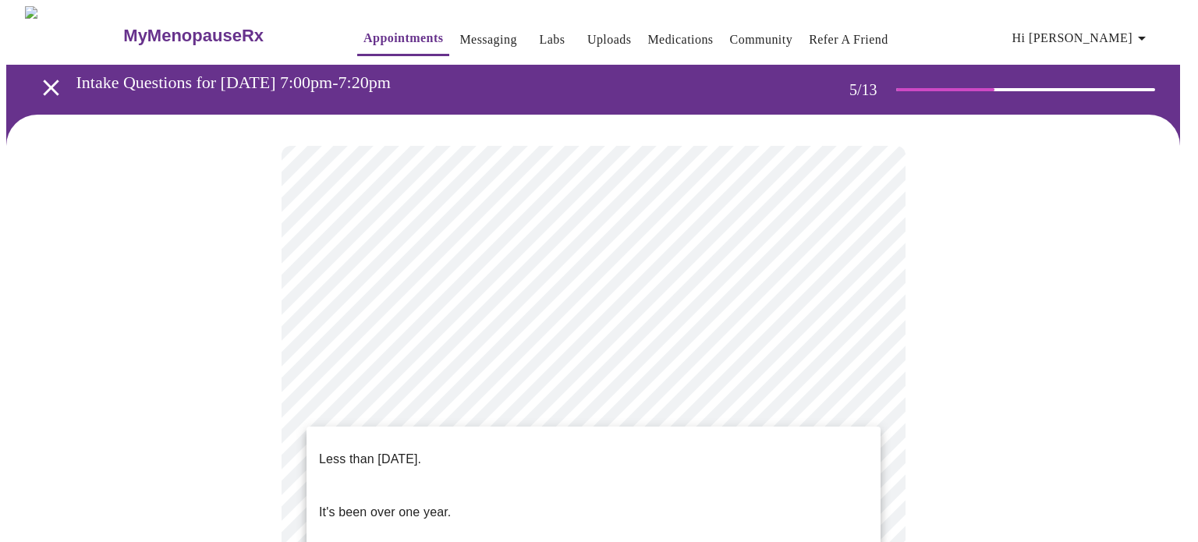
click at [421, 451] on p "Less than [DATE]." at bounding box center [370, 459] width 102 height 19
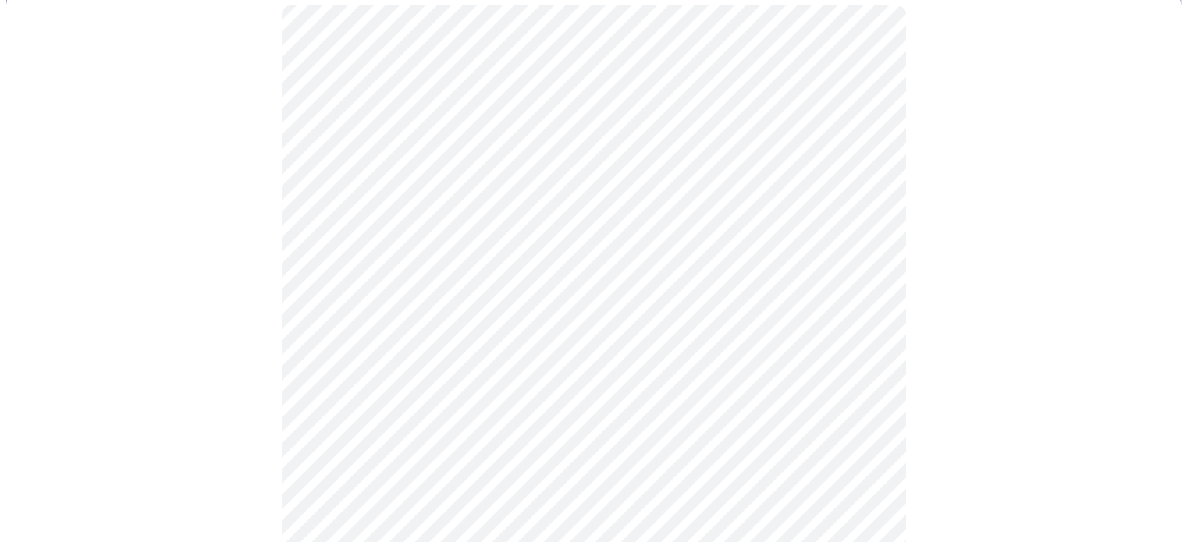
scroll to position [156, 0]
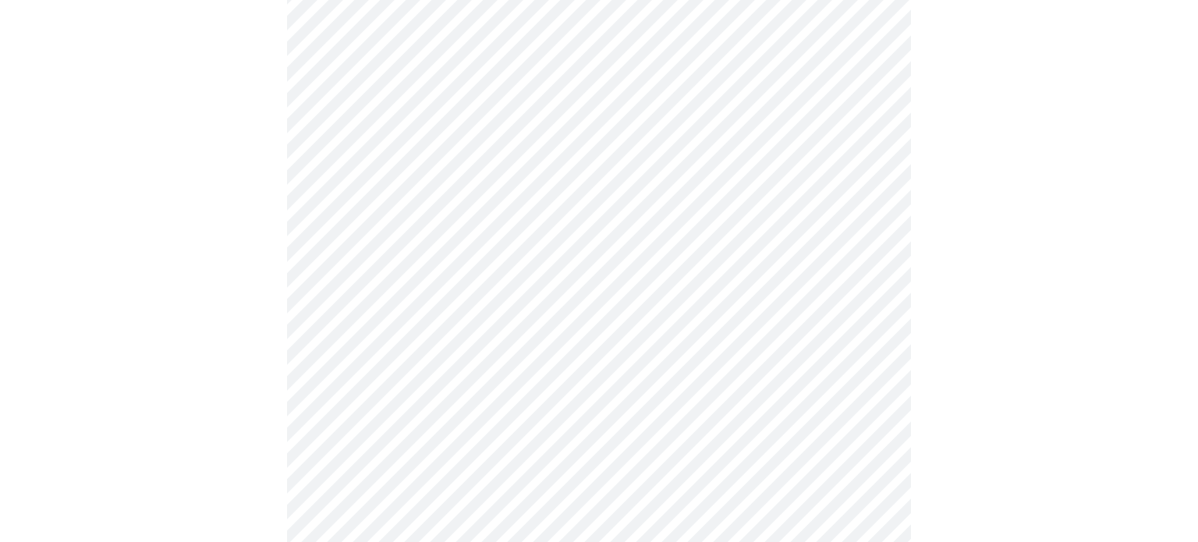
click at [509, 396] on body "MyMenopauseRx Appointments Messaging Labs Uploads Medications Community Refer a…" at bounding box center [599, 477] width 1186 height 1254
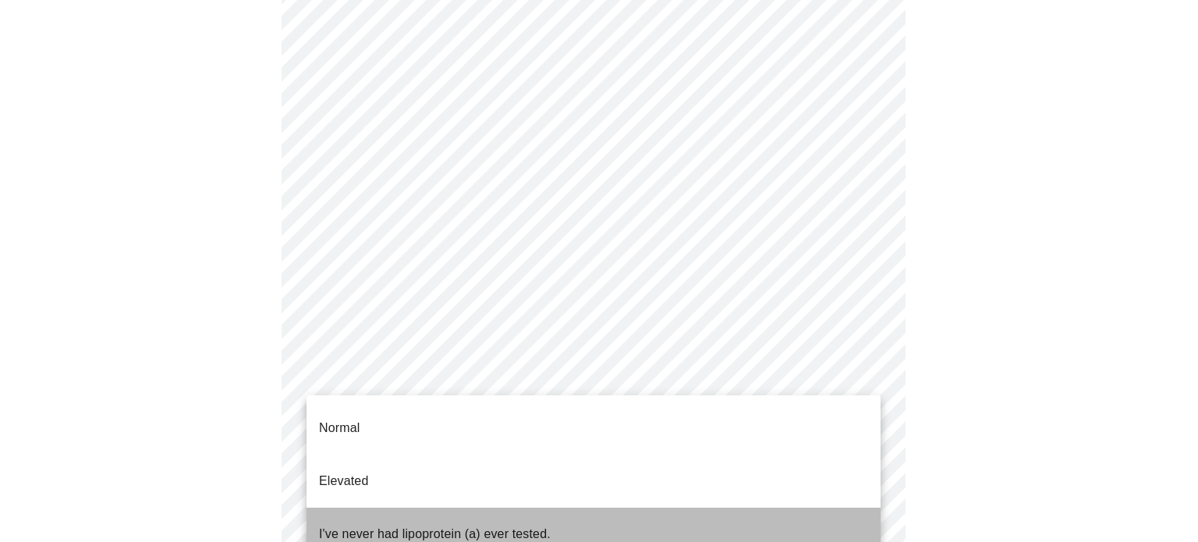
click at [446, 525] on p "I've never had lipoprotein (a) ever tested." at bounding box center [435, 534] width 232 height 19
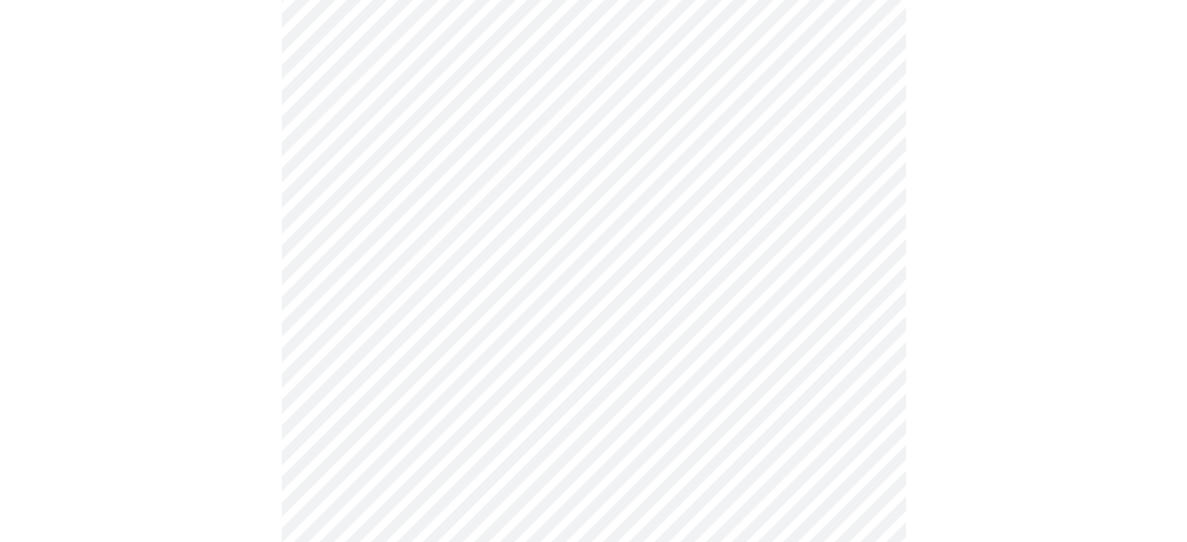
scroll to position [468, 0]
click at [922, 370] on div at bounding box center [593, 181] width 1174 height 1069
click at [1041, 407] on div at bounding box center [593, 164] width 1174 height 1035
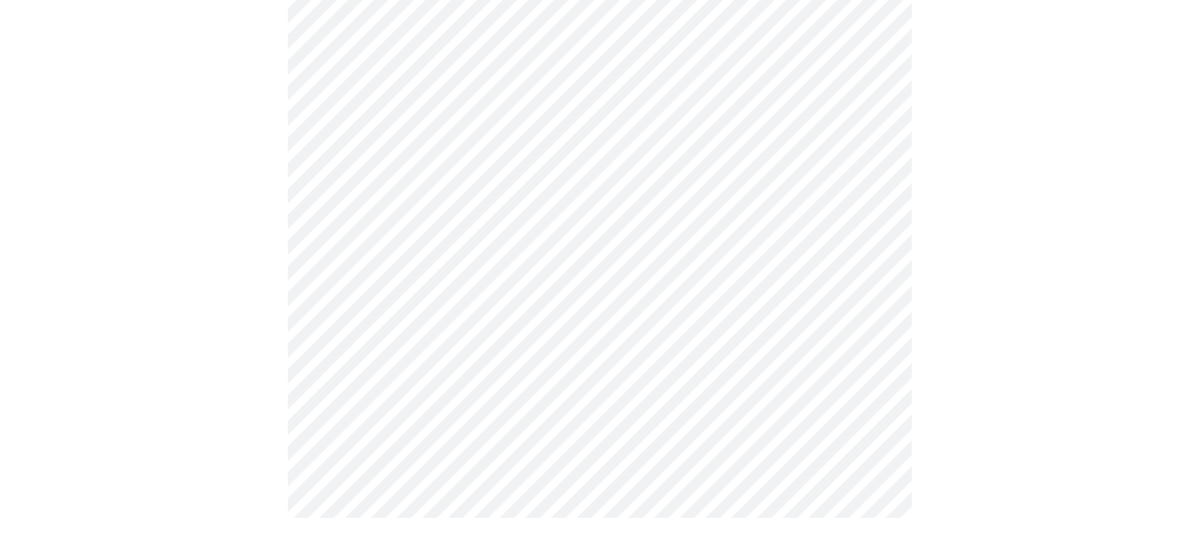
scroll to position [0, 0]
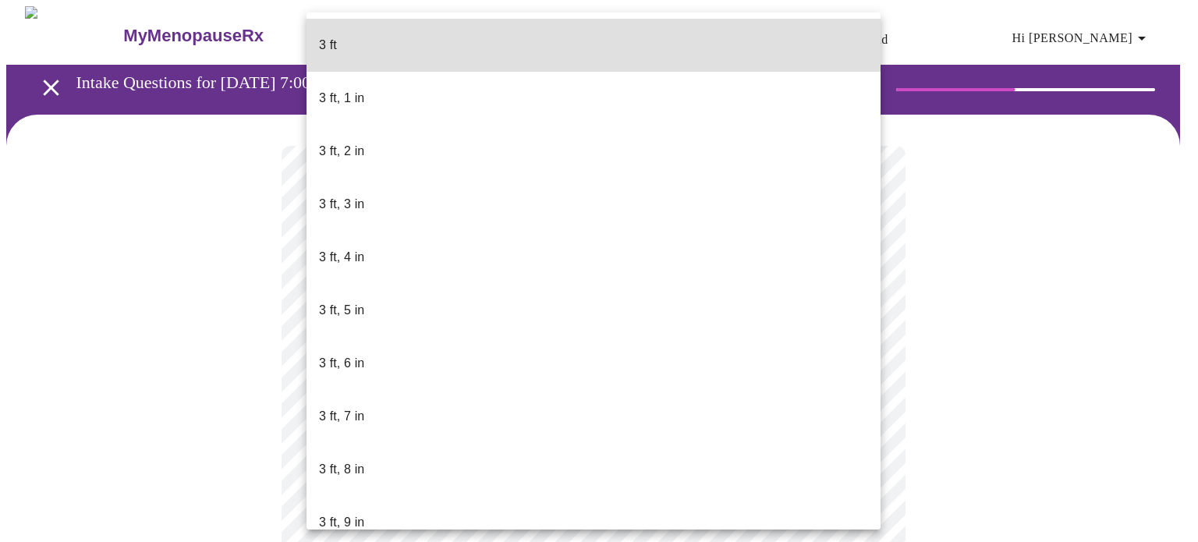
click at [598, 442] on body "MyMenopauseRx Appointments Messaging Labs Uploads Medications Community Refer a…" at bounding box center [599, 422] width 1186 height 832
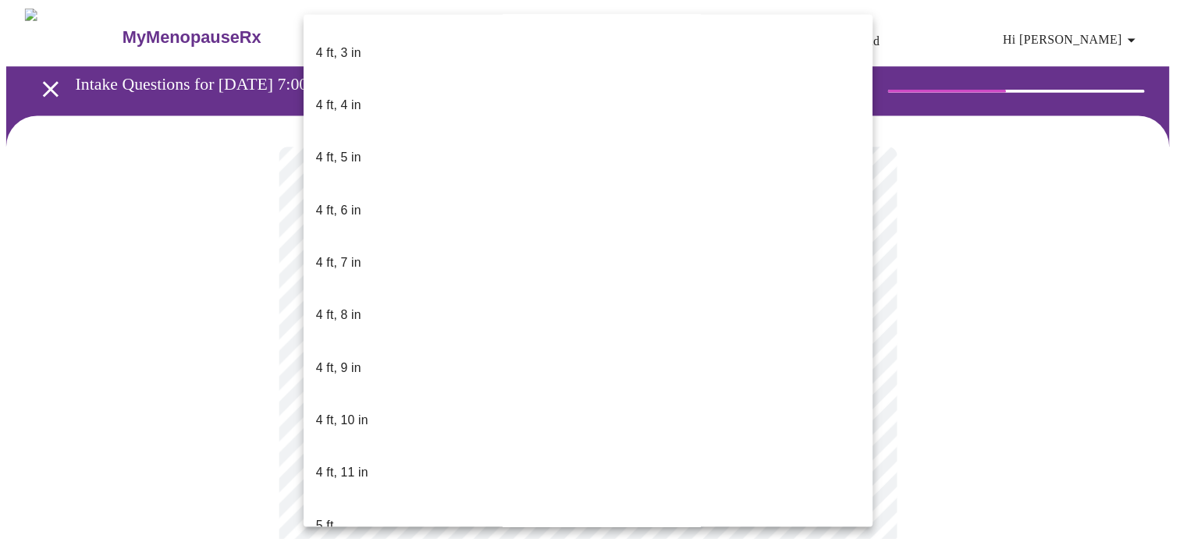
scroll to position [858, 0]
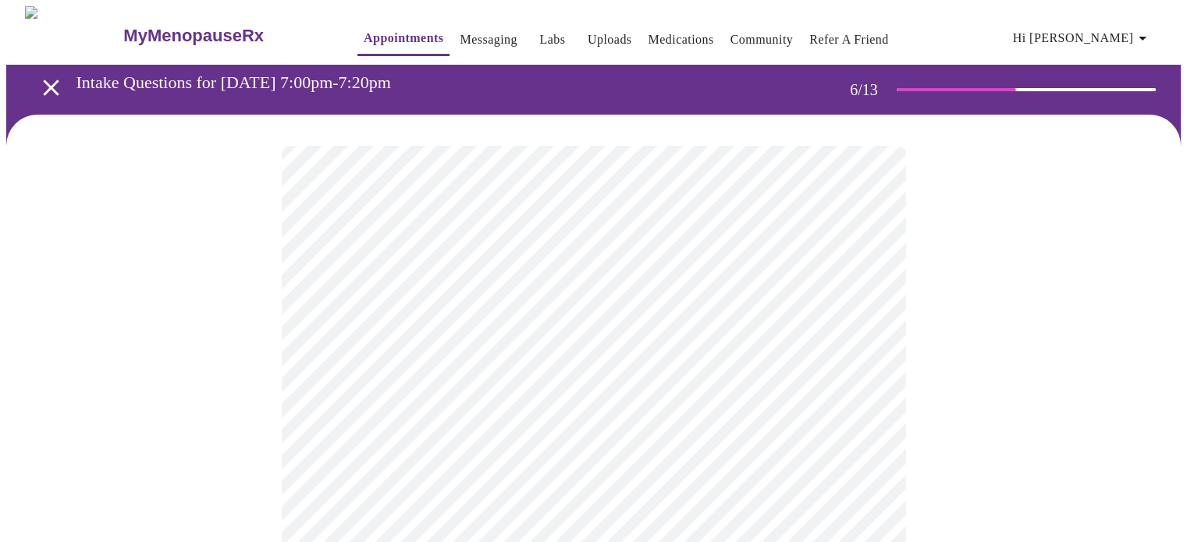
click at [1047, 430] on div at bounding box center [593, 472] width 1174 height 715
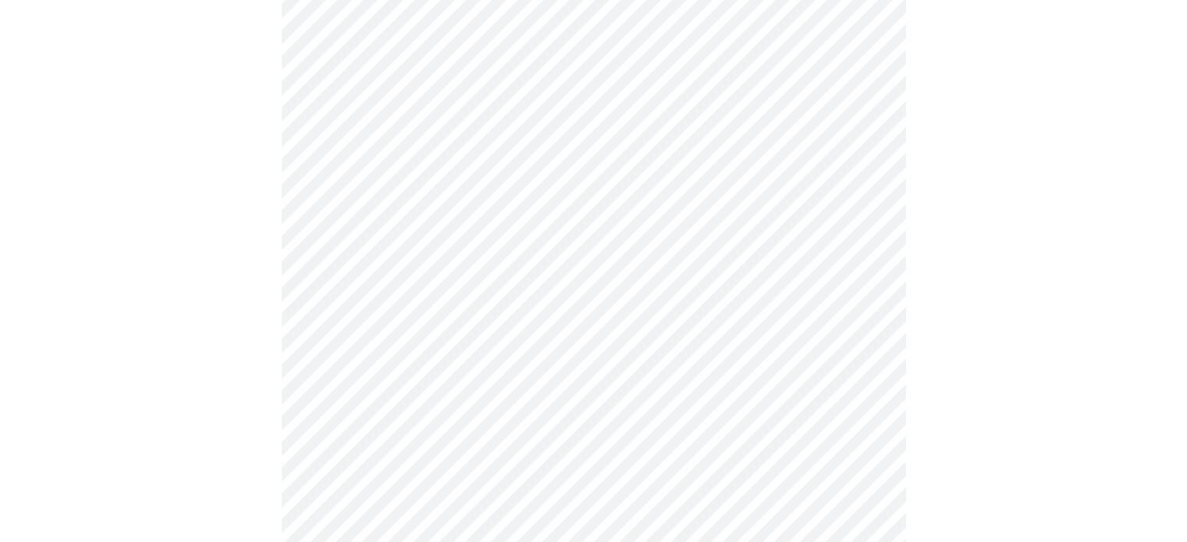
scroll to position [4040, 0]
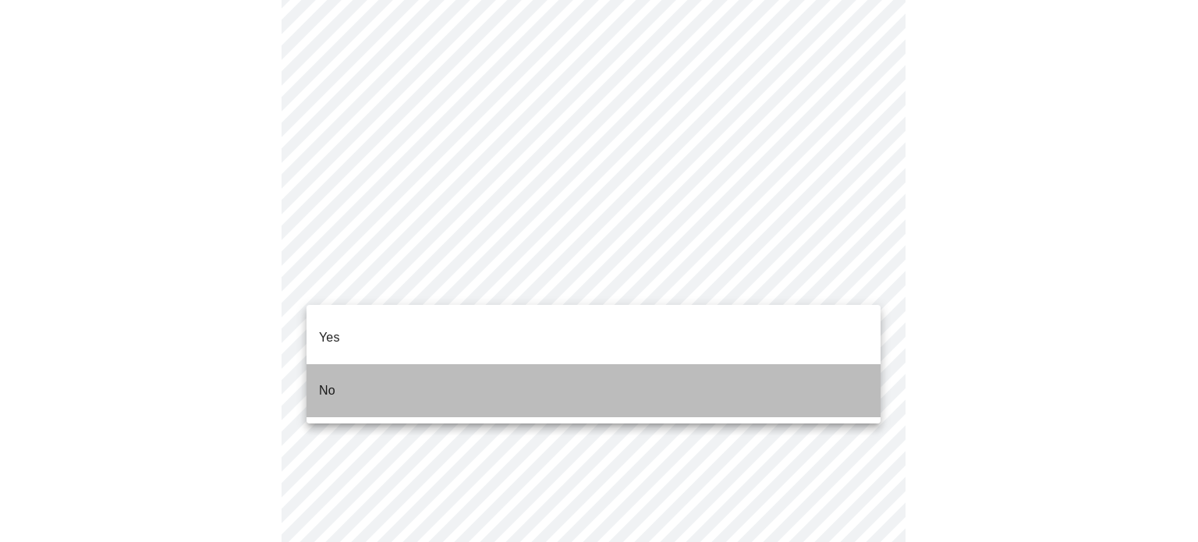
click at [358, 364] on li "No" at bounding box center [594, 390] width 574 height 53
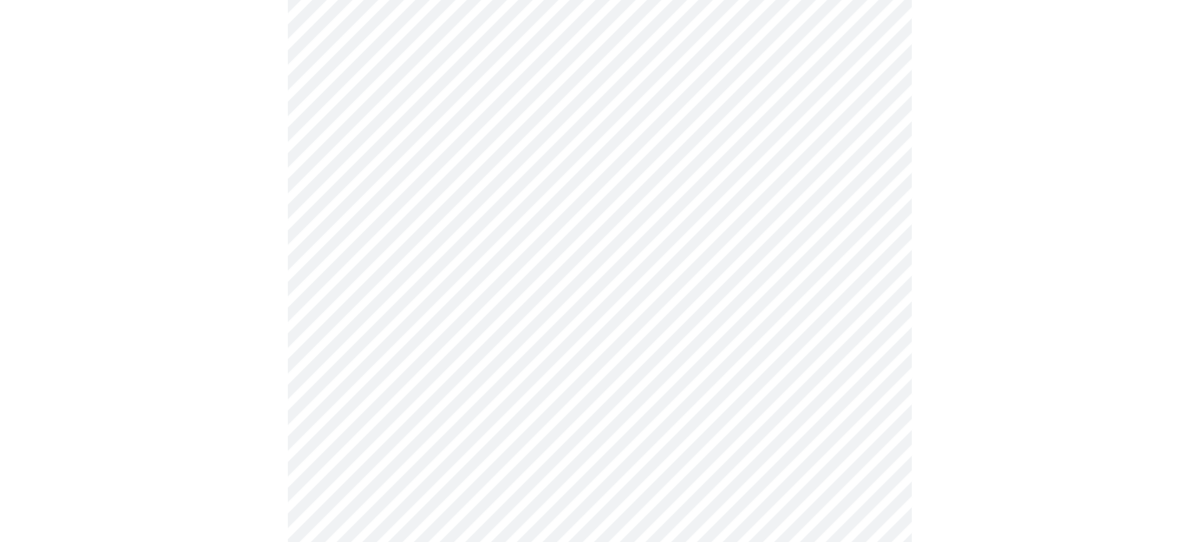
scroll to position [978, 0]
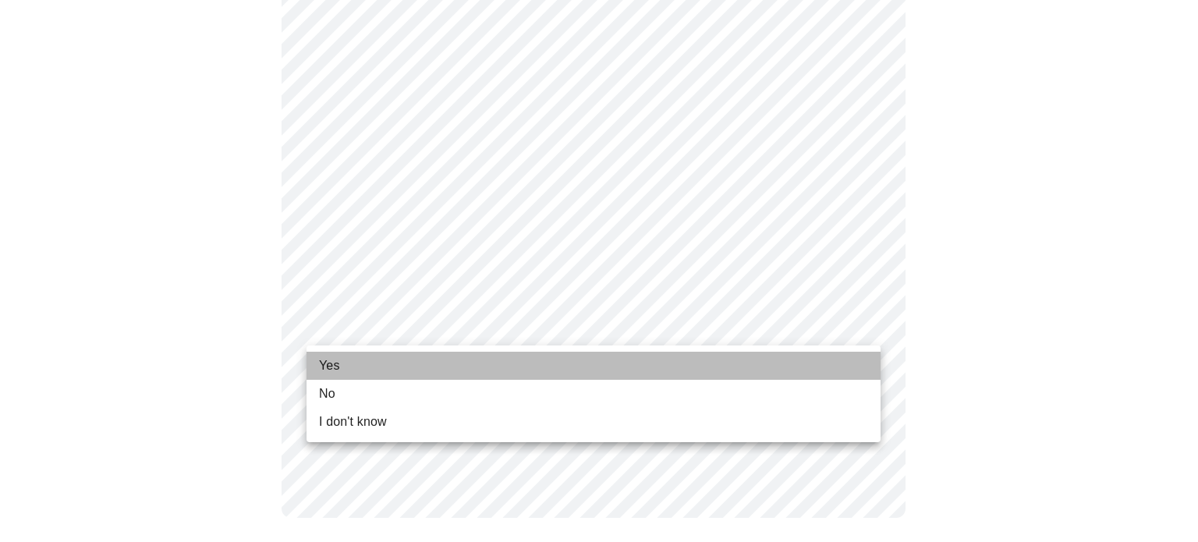
click at [350, 367] on li "Yes" at bounding box center [594, 366] width 574 height 28
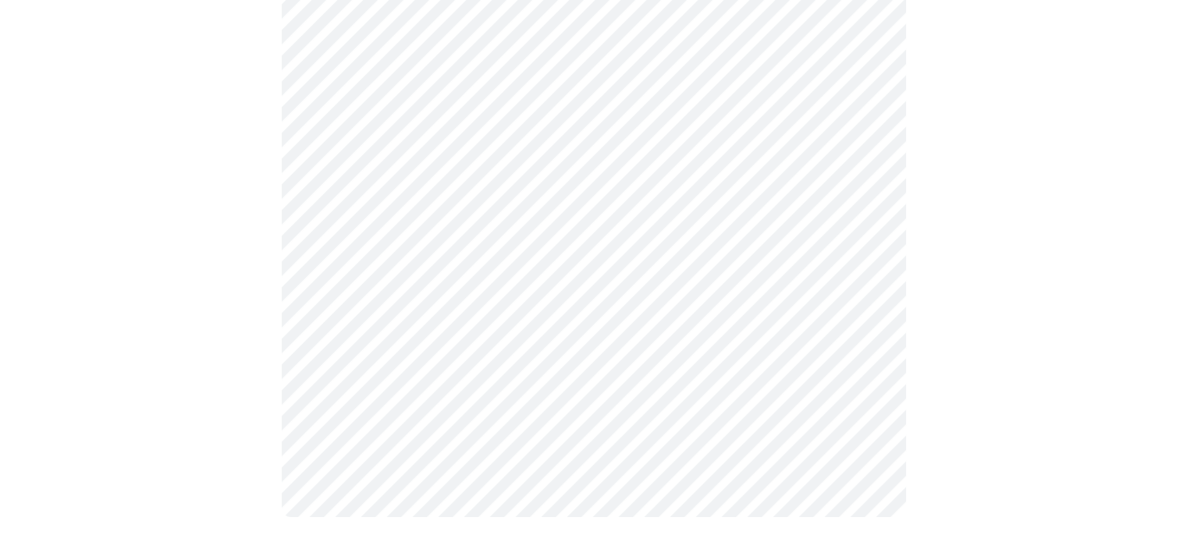
scroll to position [0, 0]
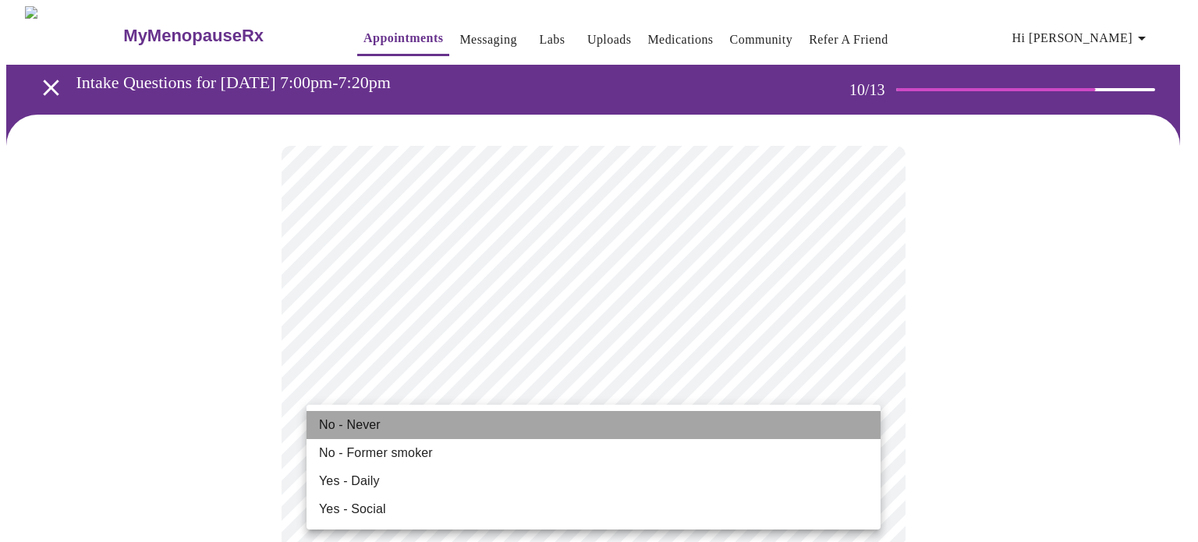
click at [394, 431] on li "No - Never" at bounding box center [594, 425] width 574 height 28
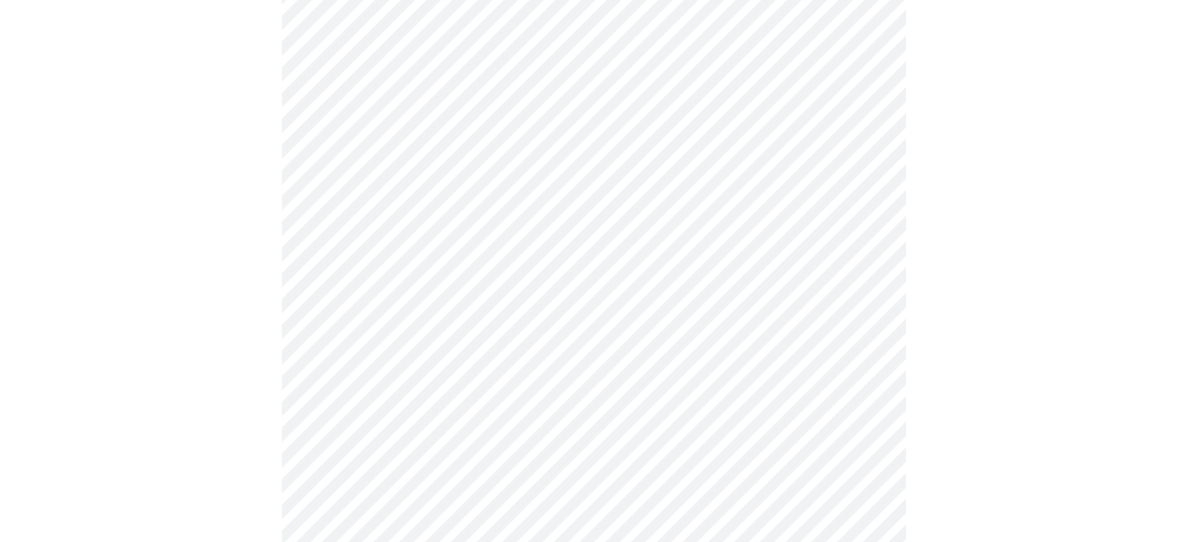
scroll to position [1326, 0]
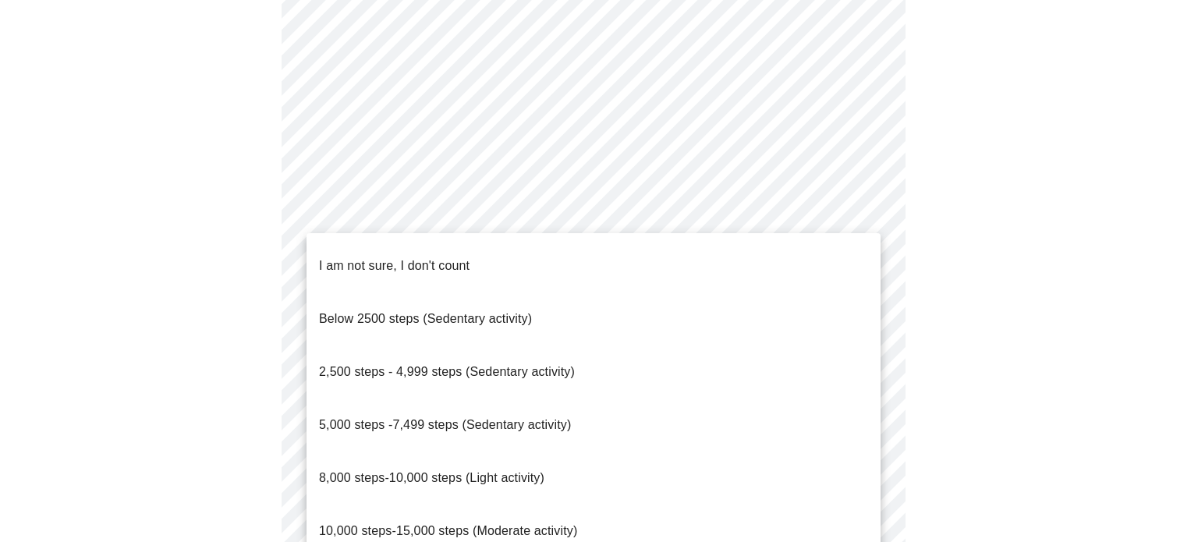
click at [428, 471] on span "8,000 steps-10,000 steps (Light activity)" at bounding box center [431, 477] width 225 height 13
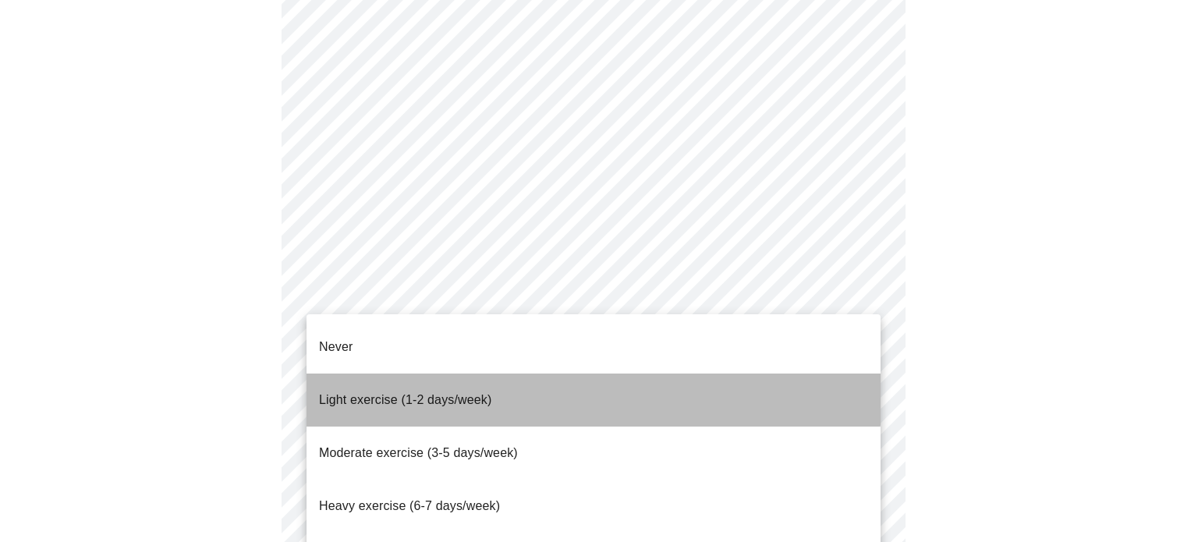
click at [428, 393] on span "Light exercise (1-2 days/week)" at bounding box center [405, 399] width 173 height 13
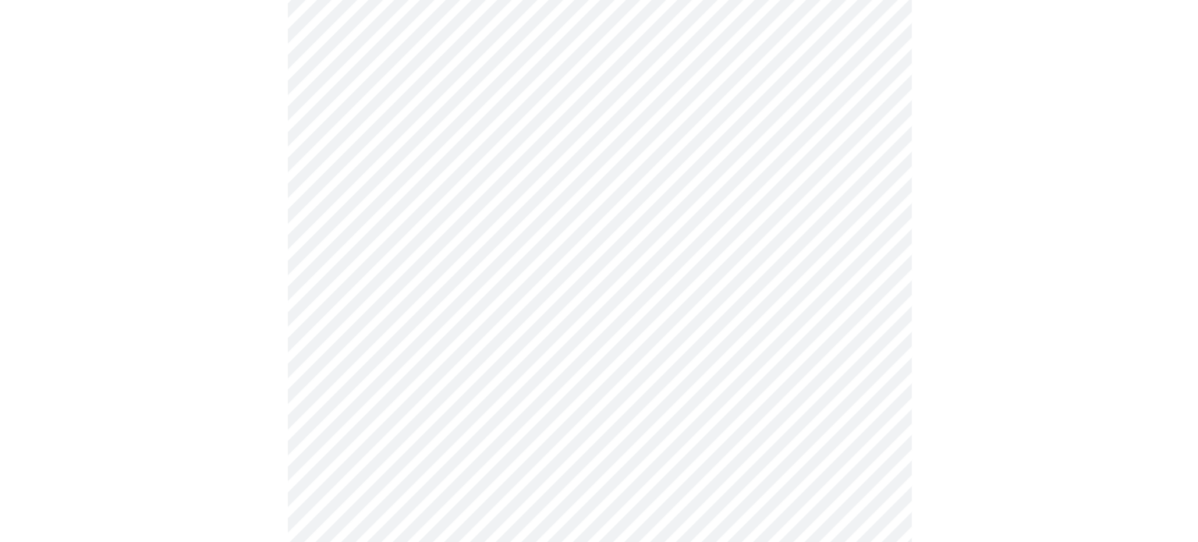
scroll to position [1479, 0]
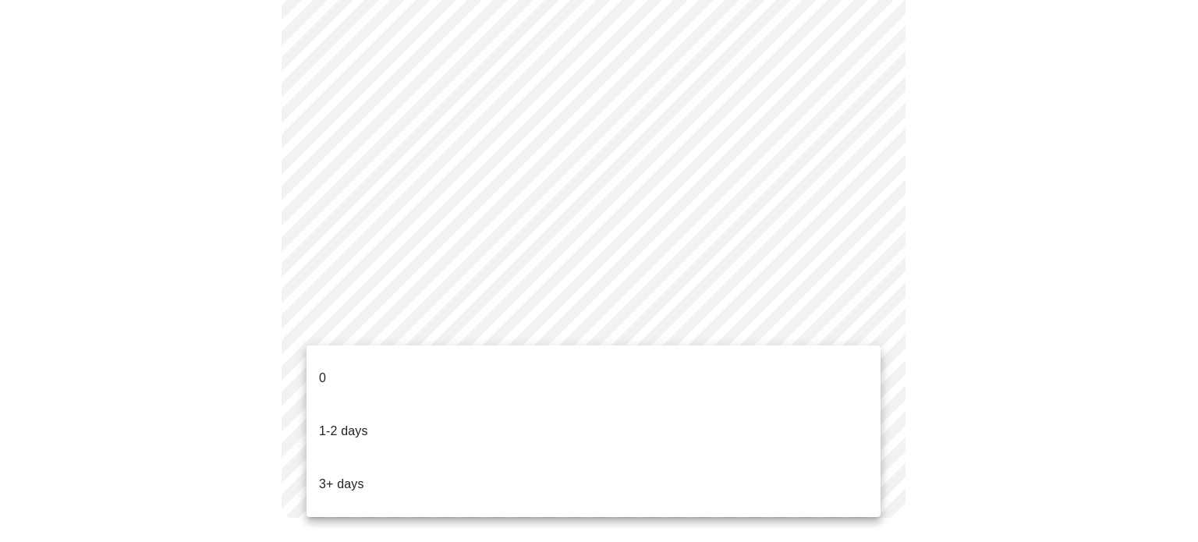
click at [426, 405] on li "1-2 days" at bounding box center [594, 431] width 574 height 53
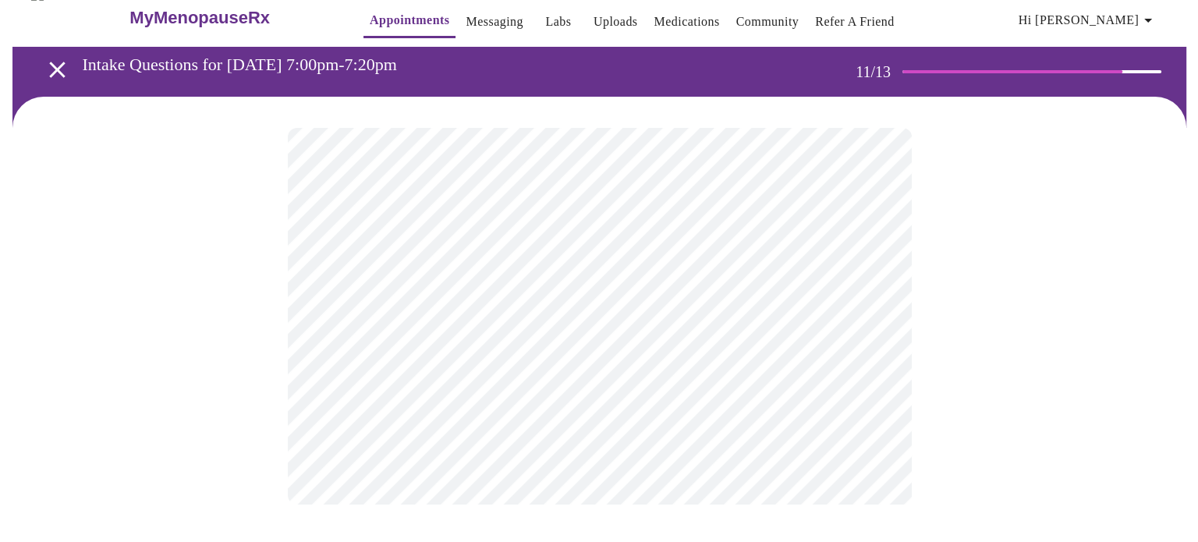
scroll to position [0, 0]
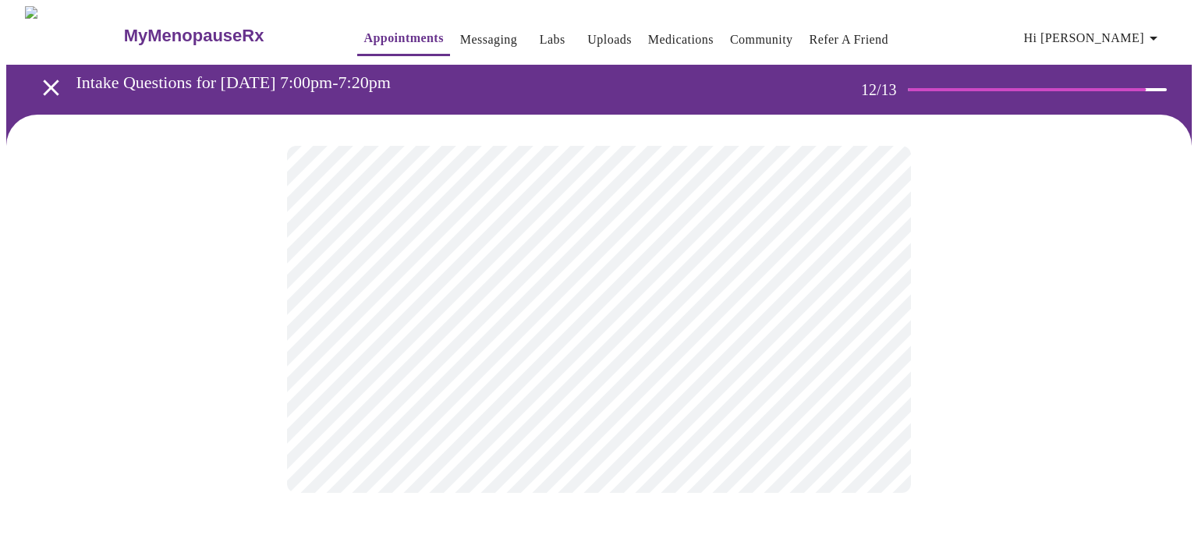
click at [658, 327] on body "MyMenopauseRx Appointments Messaging Labs Uploads Medications Community Refer a…" at bounding box center [599, 265] width 1186 height 518
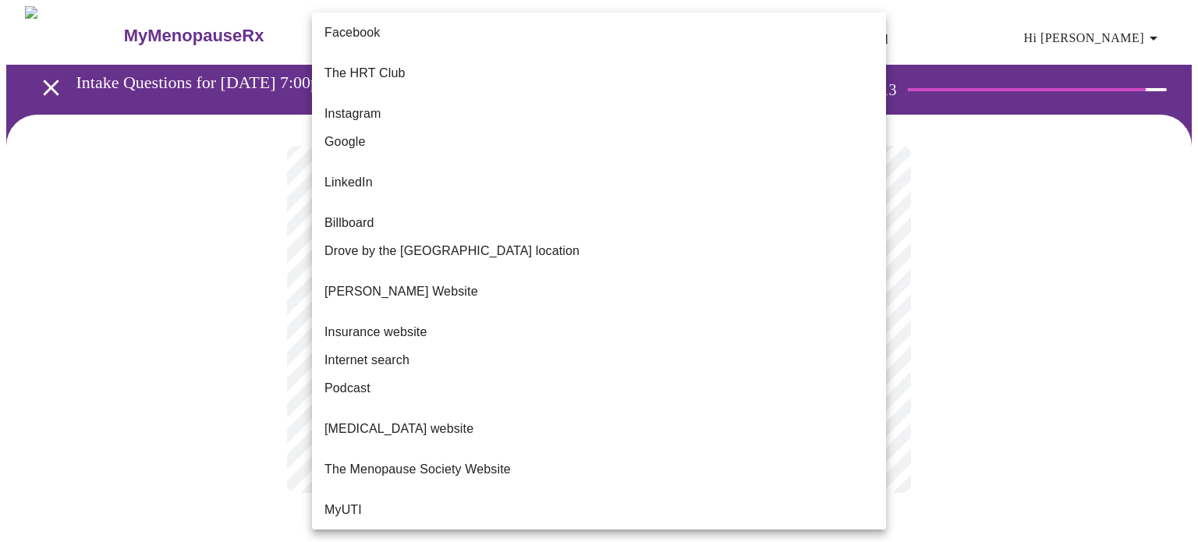
click at [630, 265] on li "[PERSON_NAME] Website" at bounding box center [599, 291] width 574 height 53
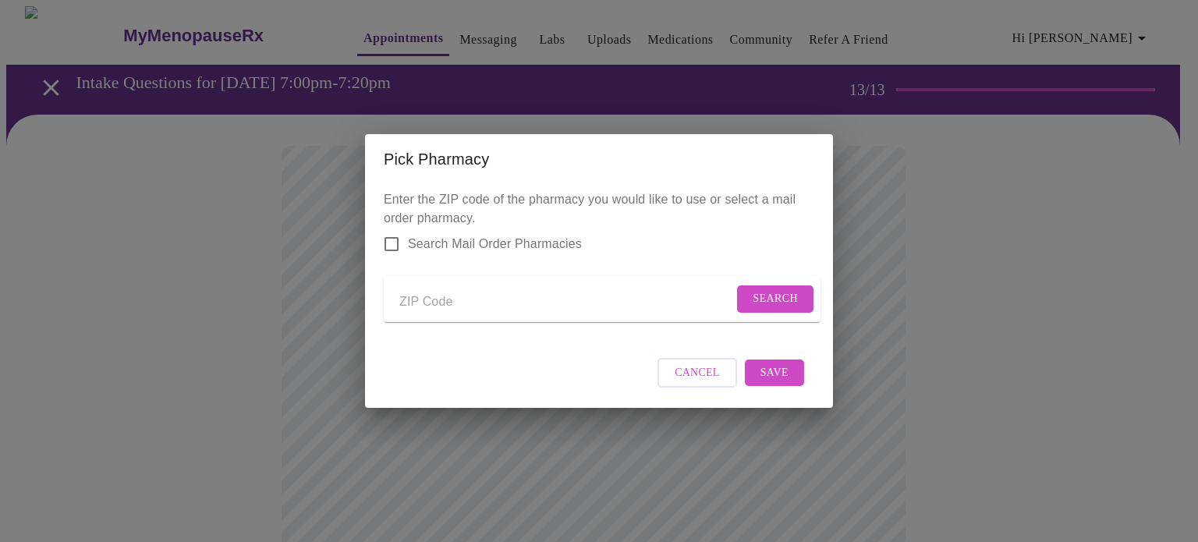
click at [440, 303] on input "Send a message to your care team" at bounding box center [566, 301] width 334 height 25
type input "60516"
click at [768, 297] on span "Search" at bounding box center [775, 299] width 45 height 20
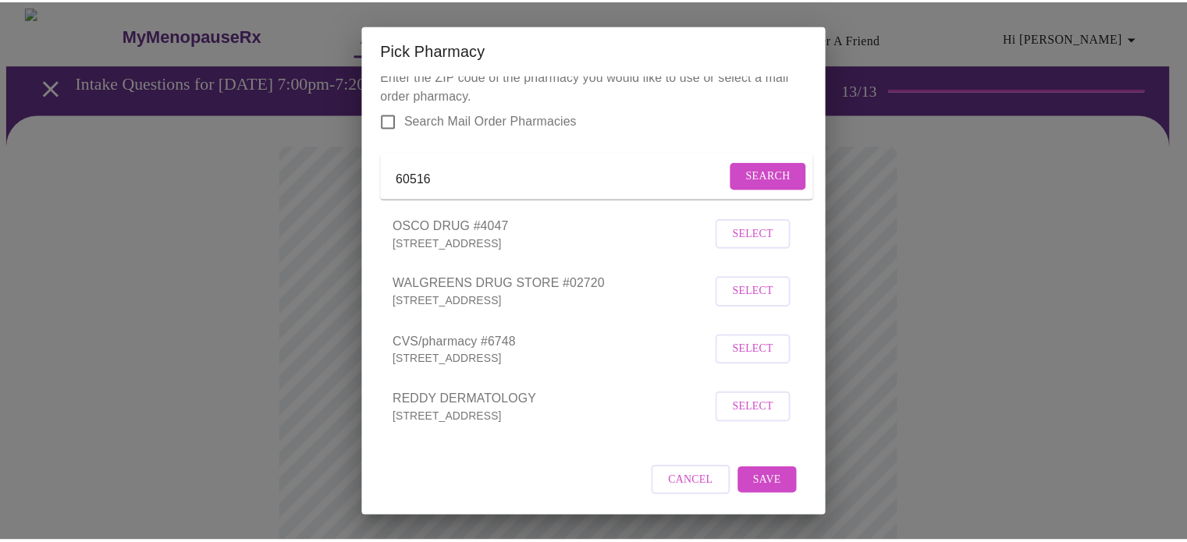
scroll to position [32, 0]
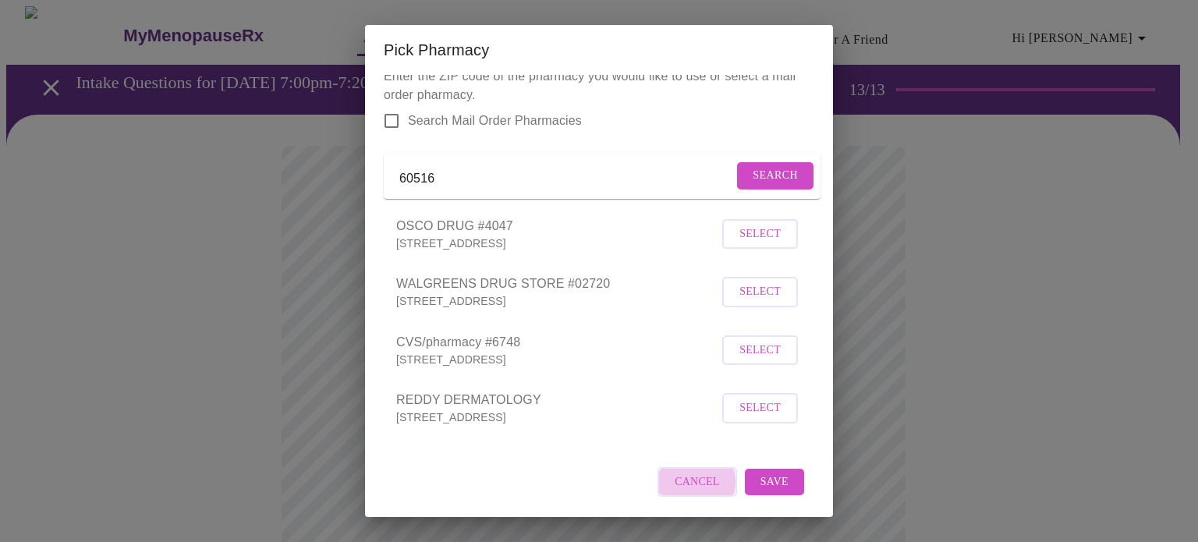
click at [675, 483] on span "Cancel" at bounding box center [697, 483] width 45 height 20
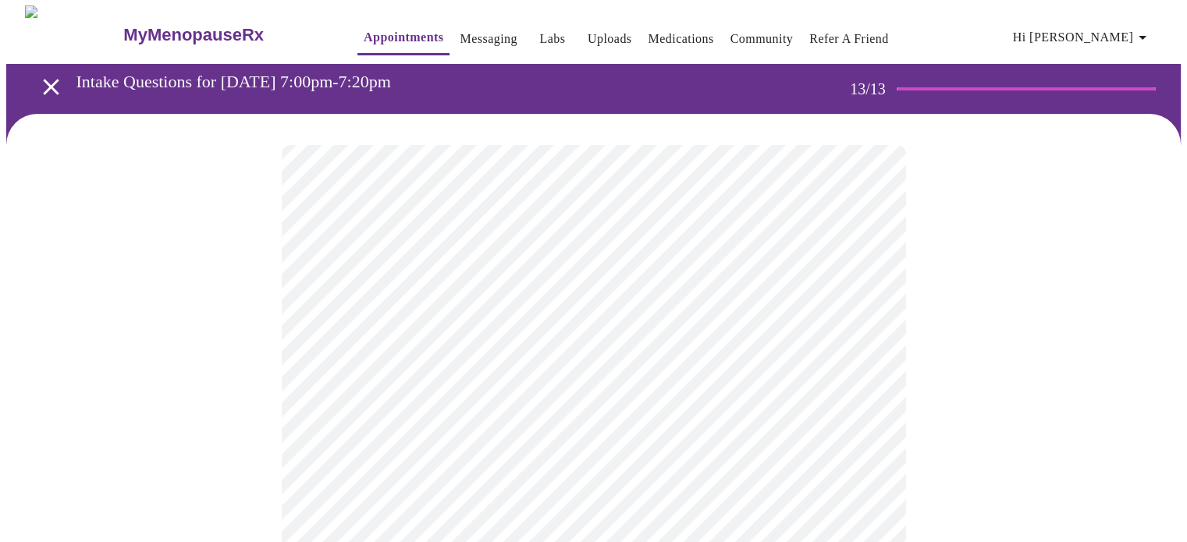
scroll to position [0, 0]
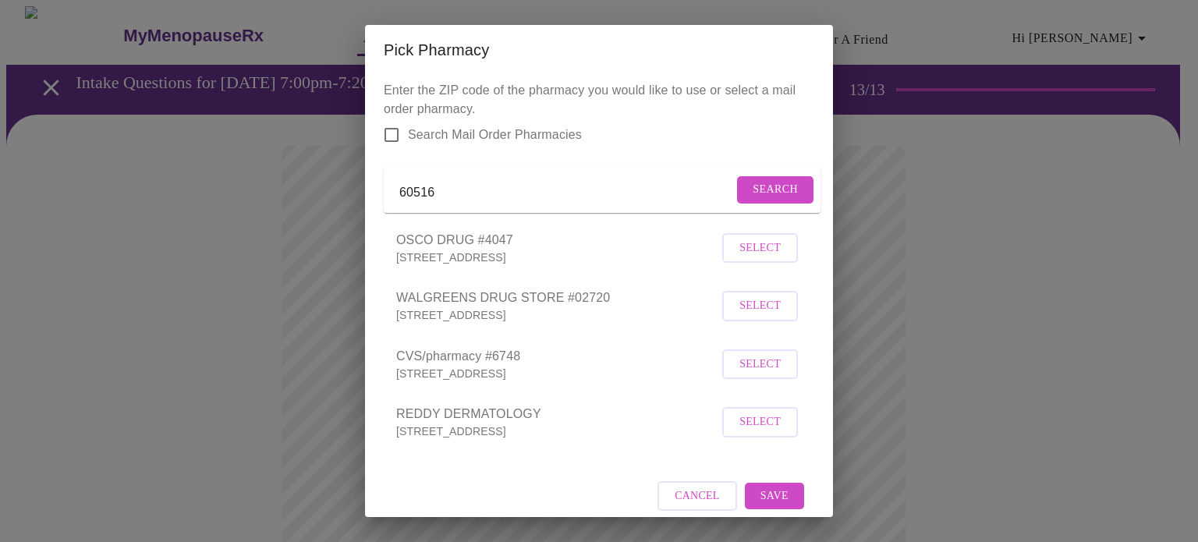
click at [752, 316] on span "Select" at bounding box center [760, 306] width 41 height 20
click at [765, 504] on span "Save" at bounding box center [775, 494] width 28 height 20
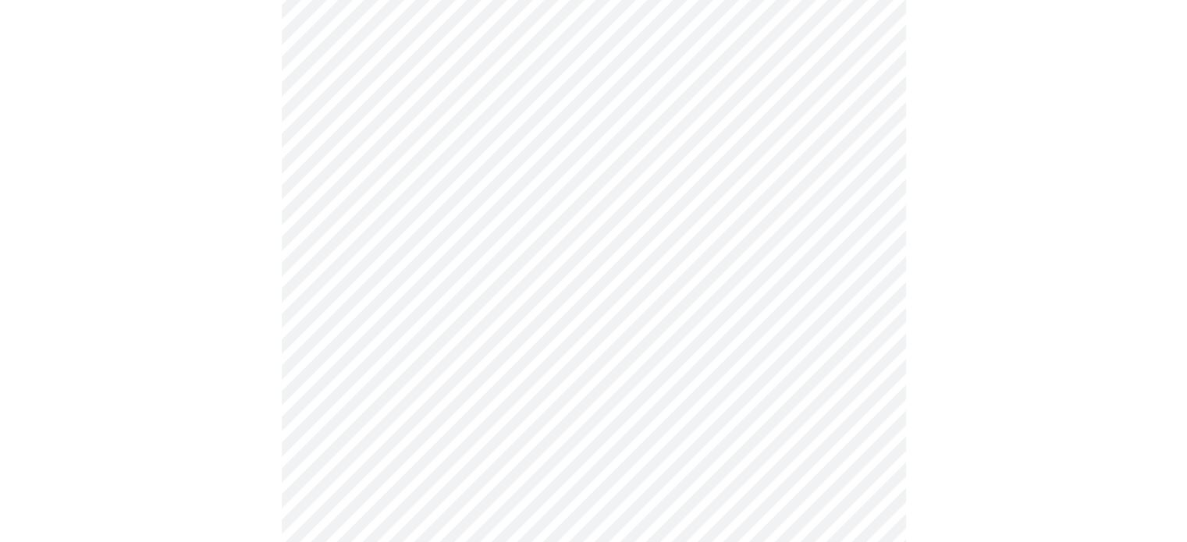
scroll to position [630, 0]
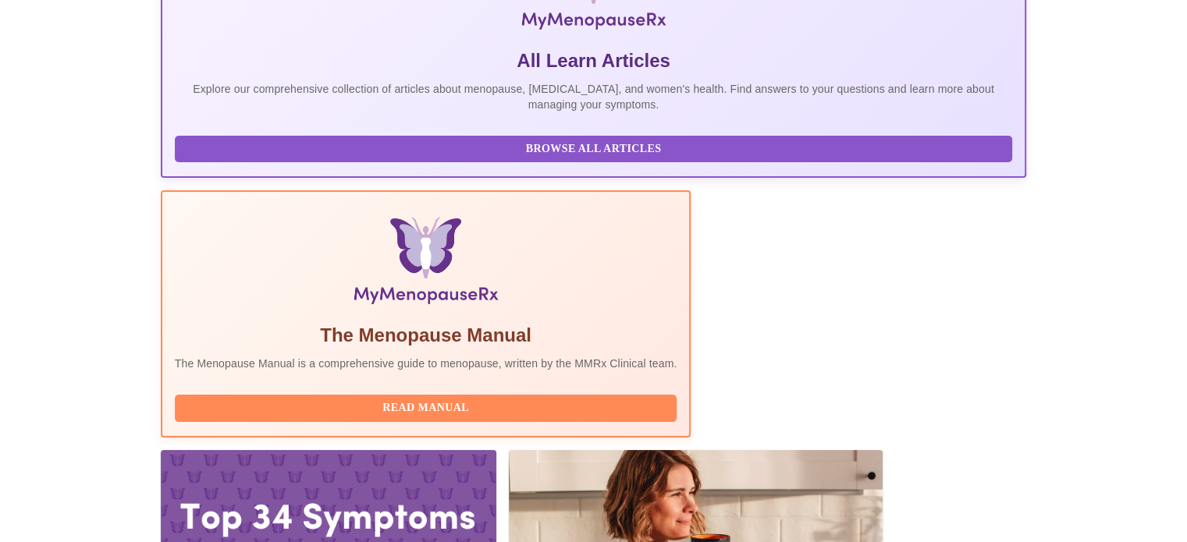
scroll to position [309, 0]
